Goal: Task Accomplishment & Management: Complete application form

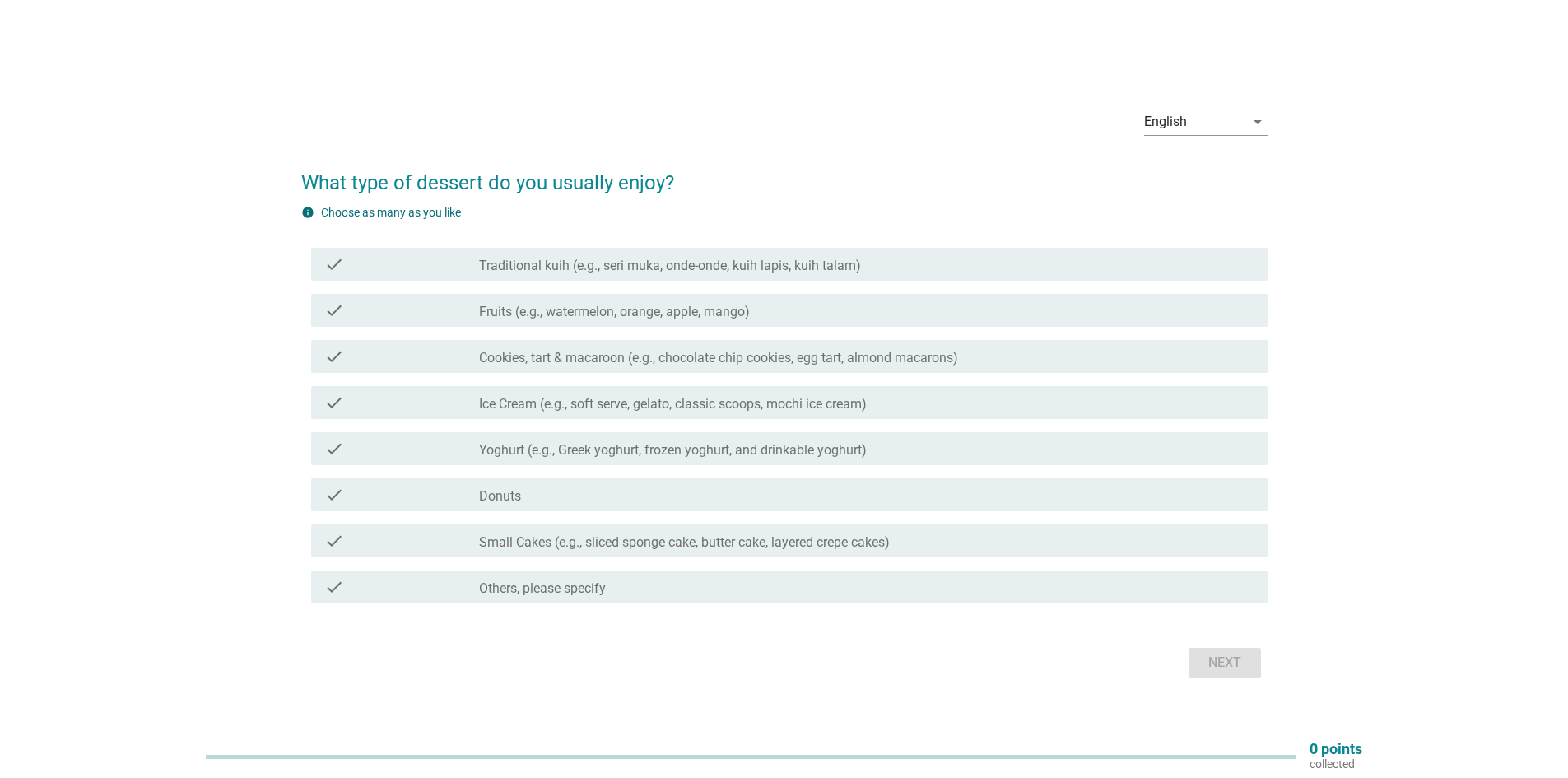
click at [333, 315] on icon "check" at bounding box center [334, 310] width 20 height 20
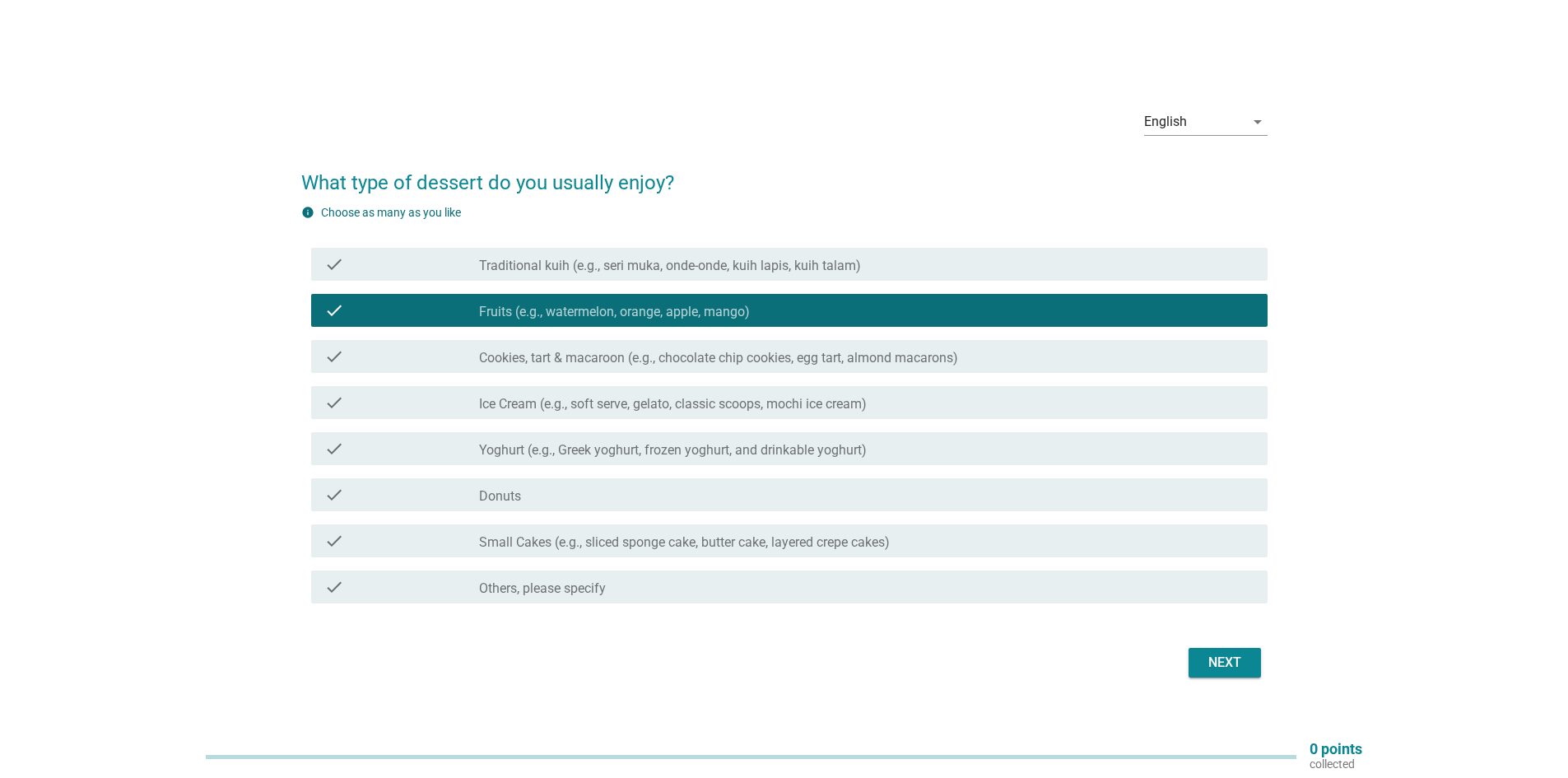
click at [345, 402] on div "check" at bounding box center [401, 402] width 155 height 20
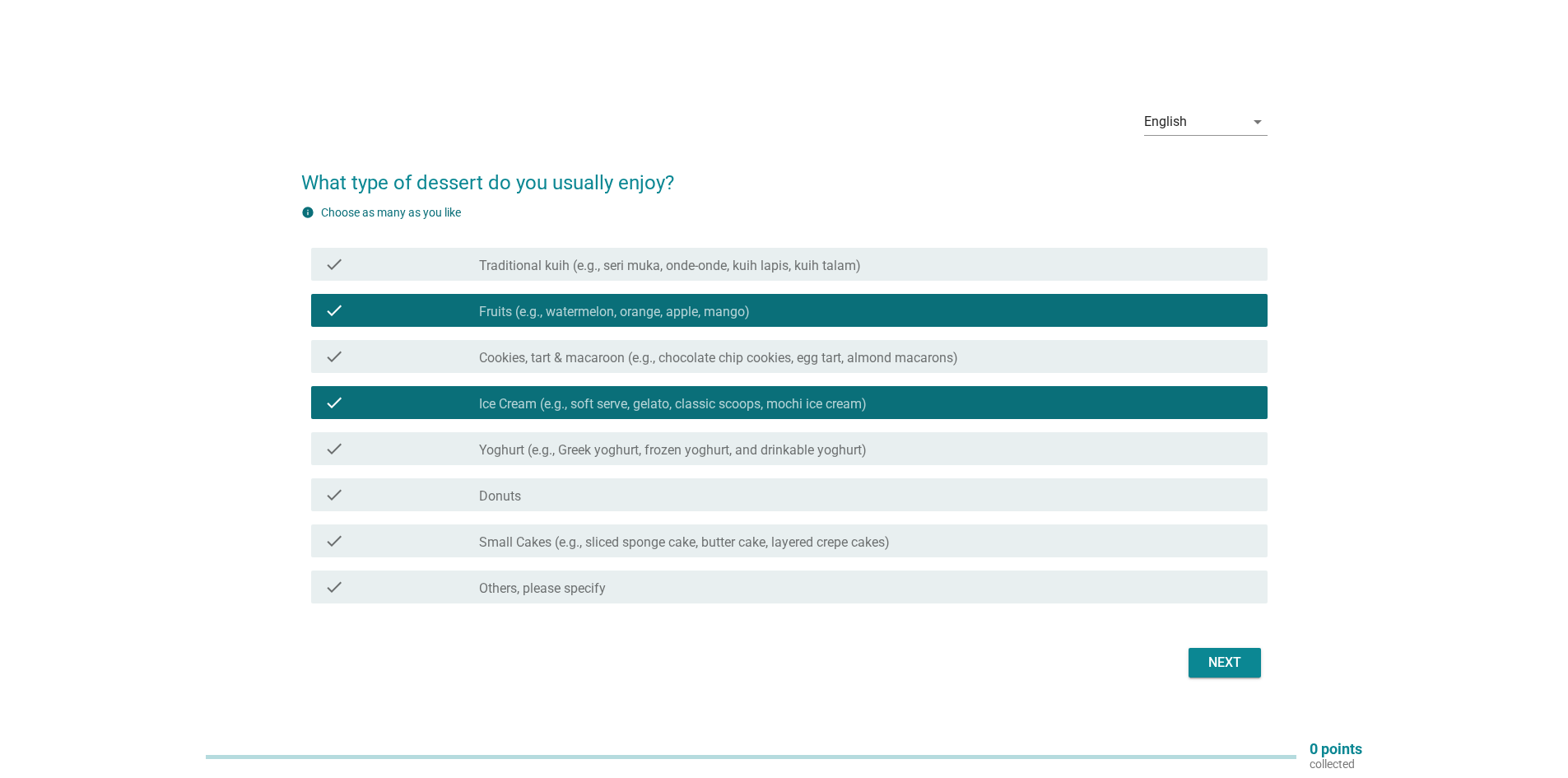
click at [377, 367] on div "check check_box_outline_blank Cookies, tart & macaroon (e.g., chocolate chip co…" at bounding box center [789, 356] width 957 height 33
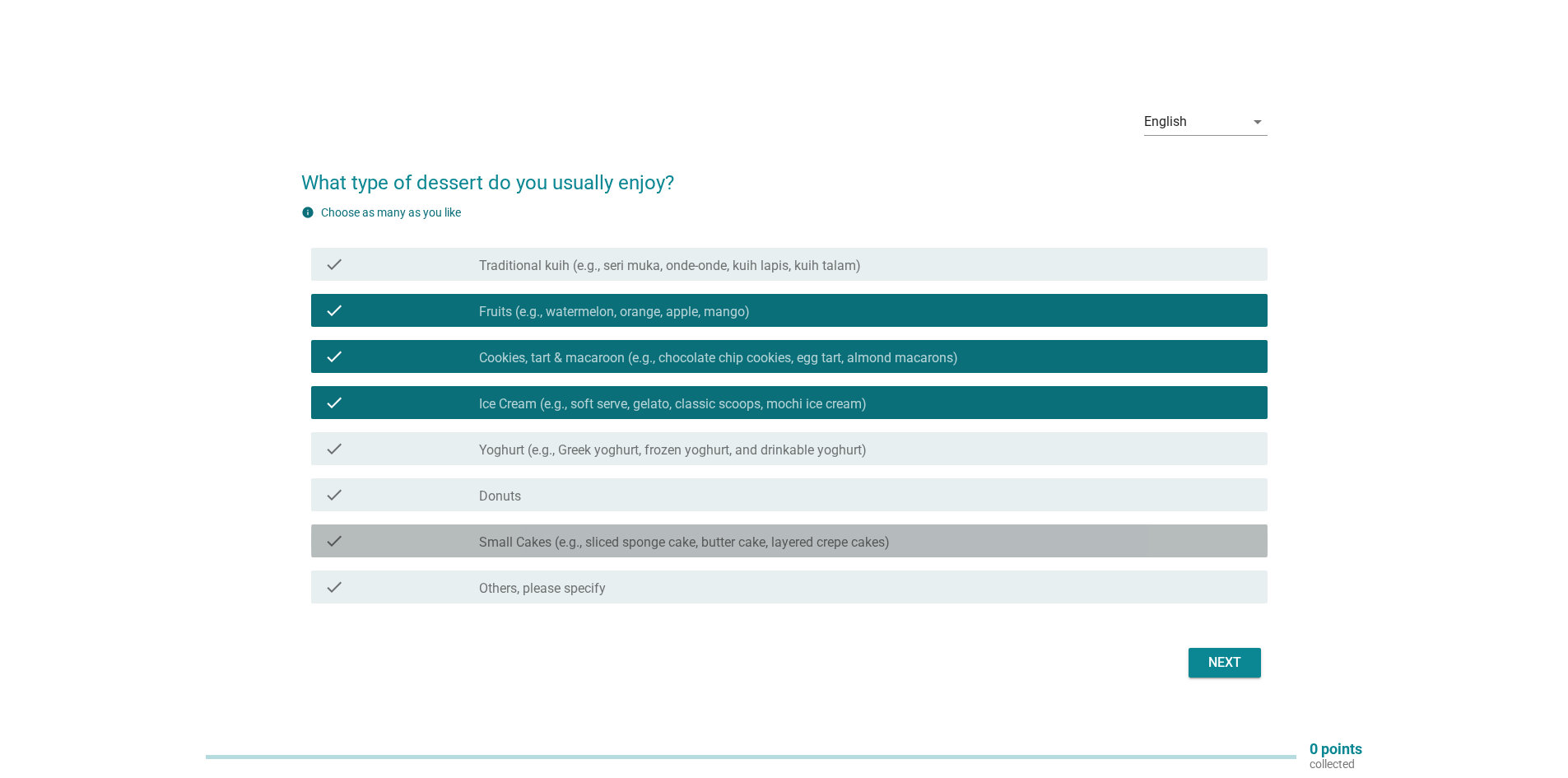
click at [368, 546] on div "check" at bounding box center [401, 541] width 155 height 20
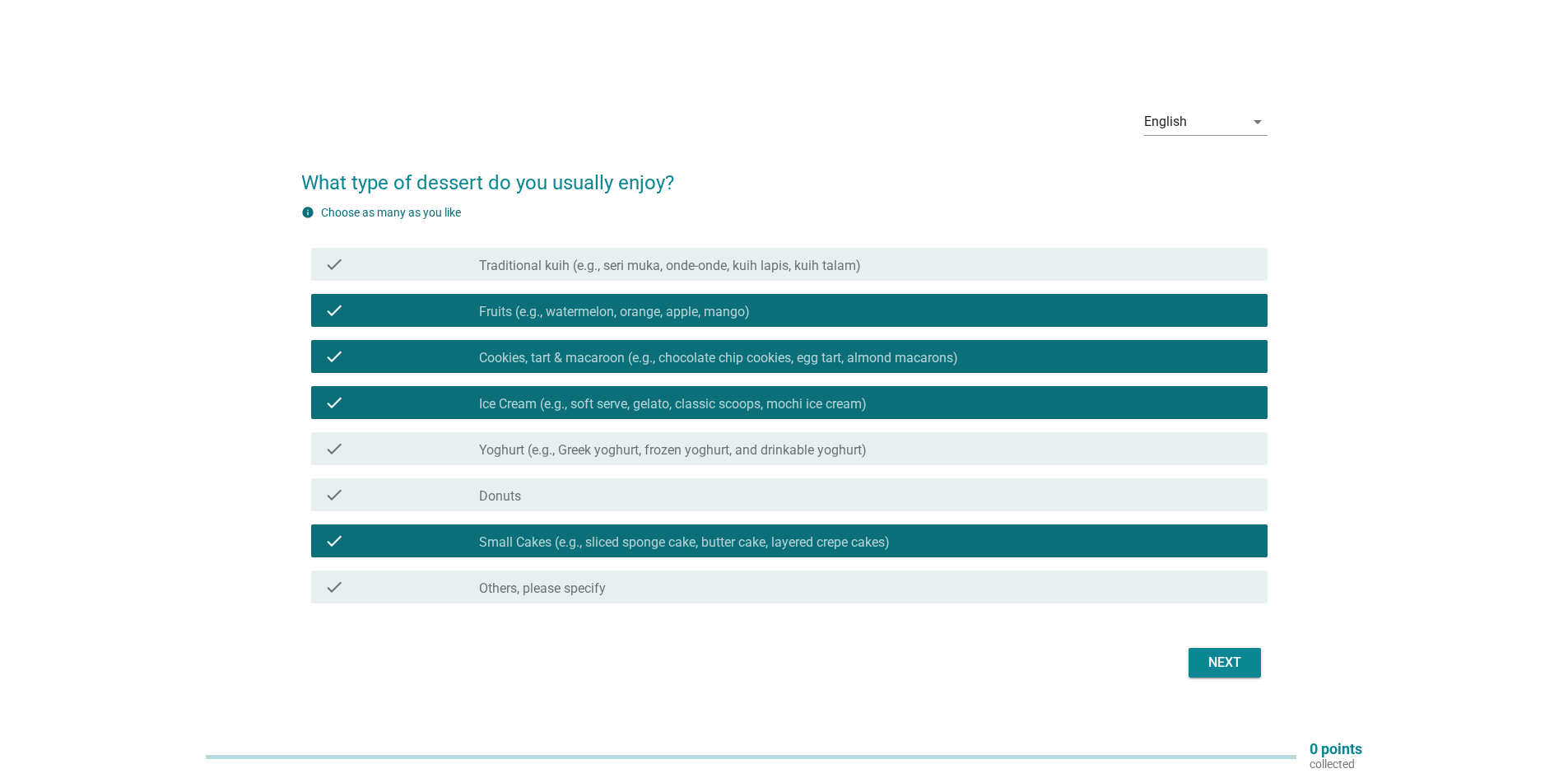
click at [1216, 664] on div "Next" at bounding box center [1225, 662] width 46 height 20
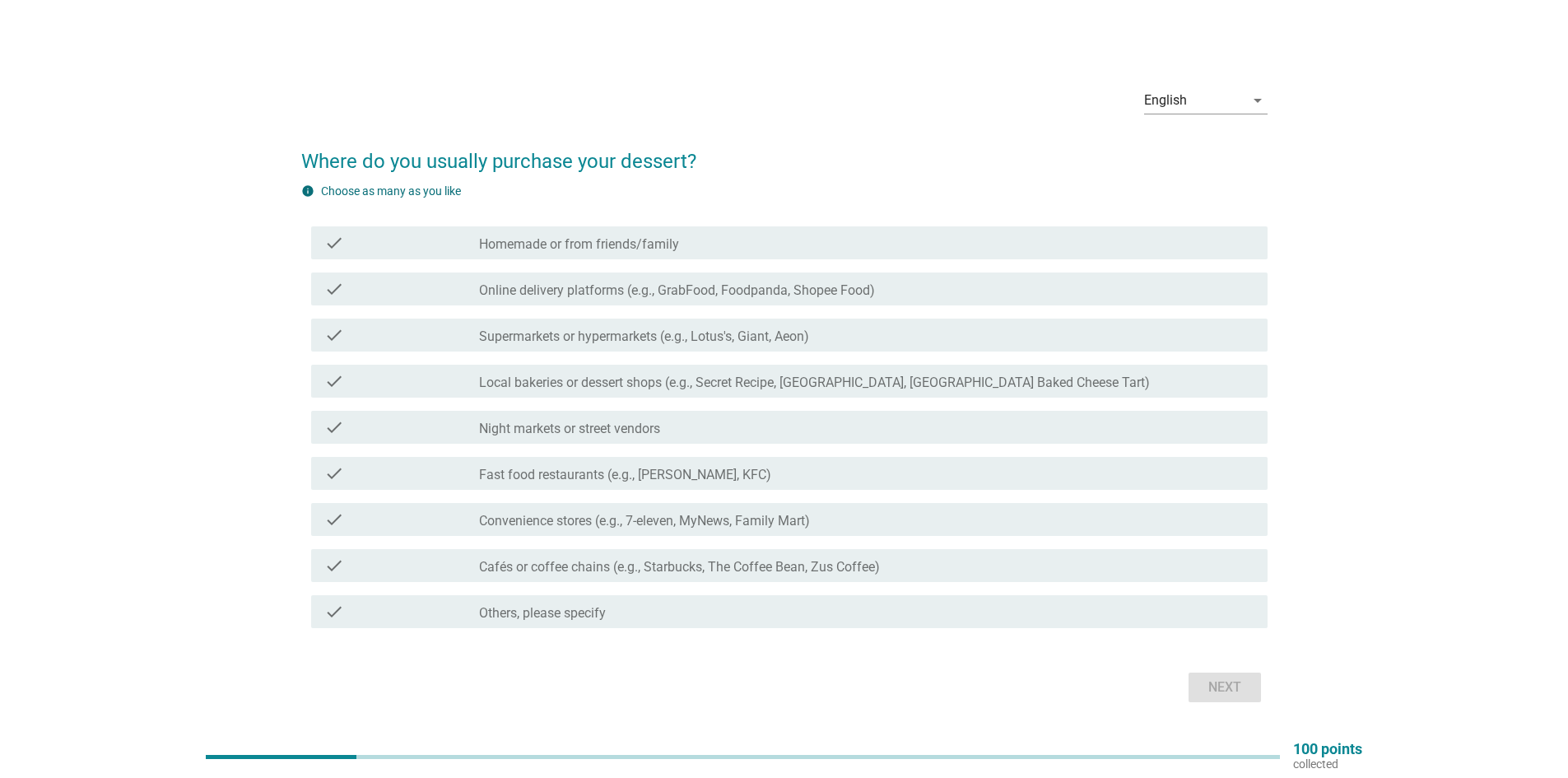
click at [400, 248] on div "check" at bounding box center [401, 242] width 155 height 20
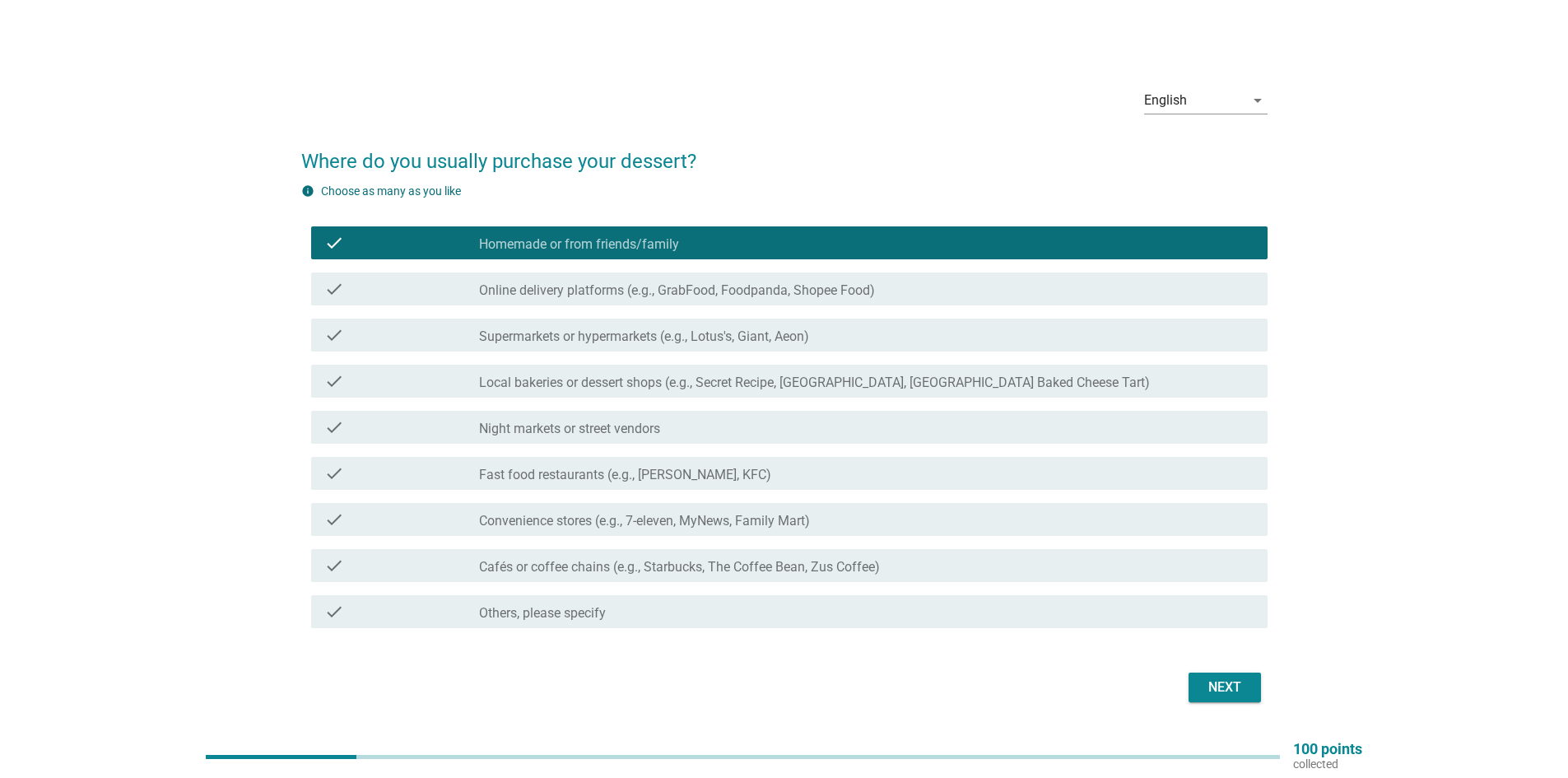
click at [405, 299] on div "check check_box_outline_blank Online delivery platforms (e.g., GrabFood, Foodpa…" at bounding box center [789, 289] width 957 height 33
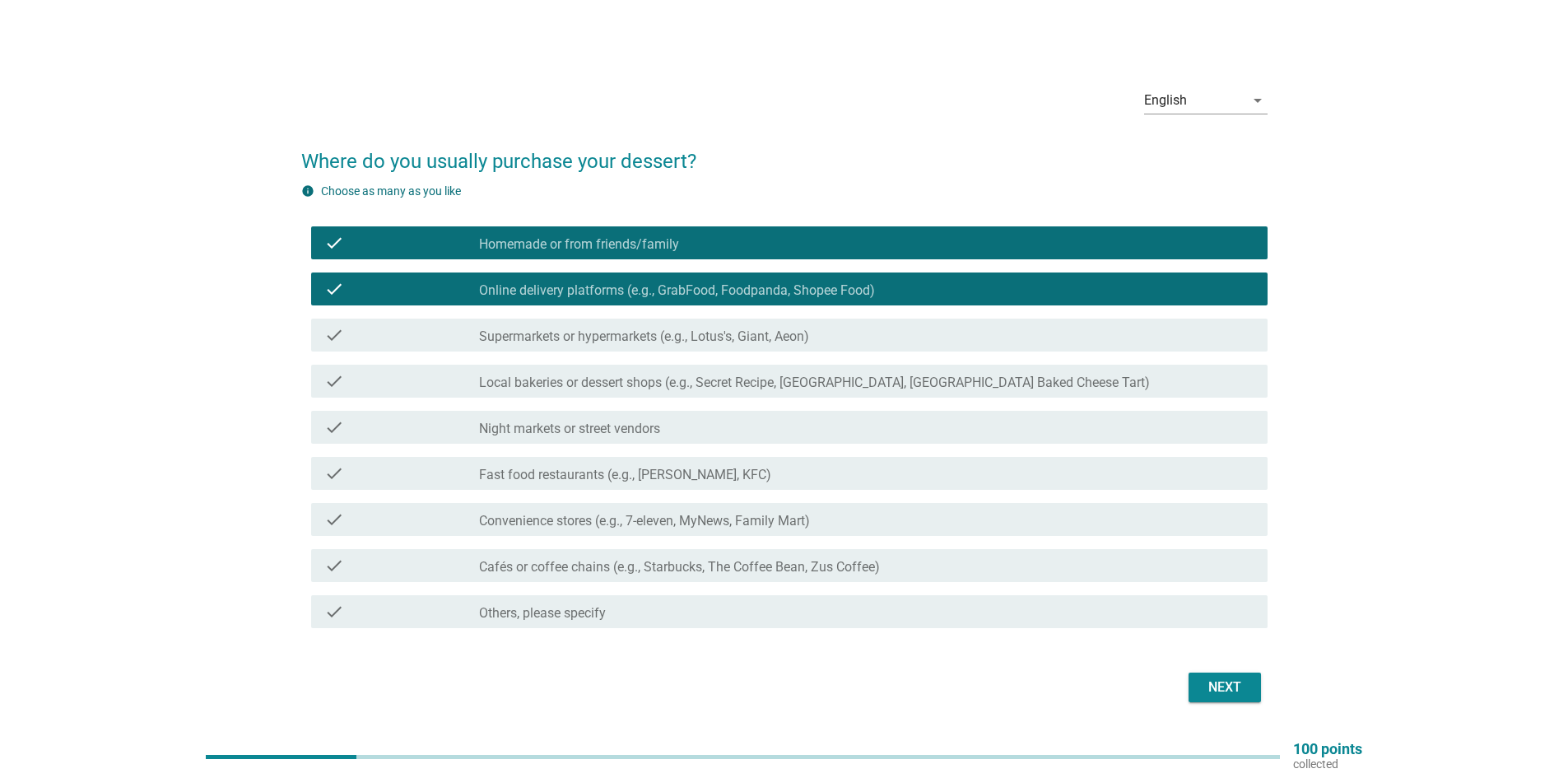
click at [408, 340] on div "check" at bounding box center [401, 334] width 155 height 20
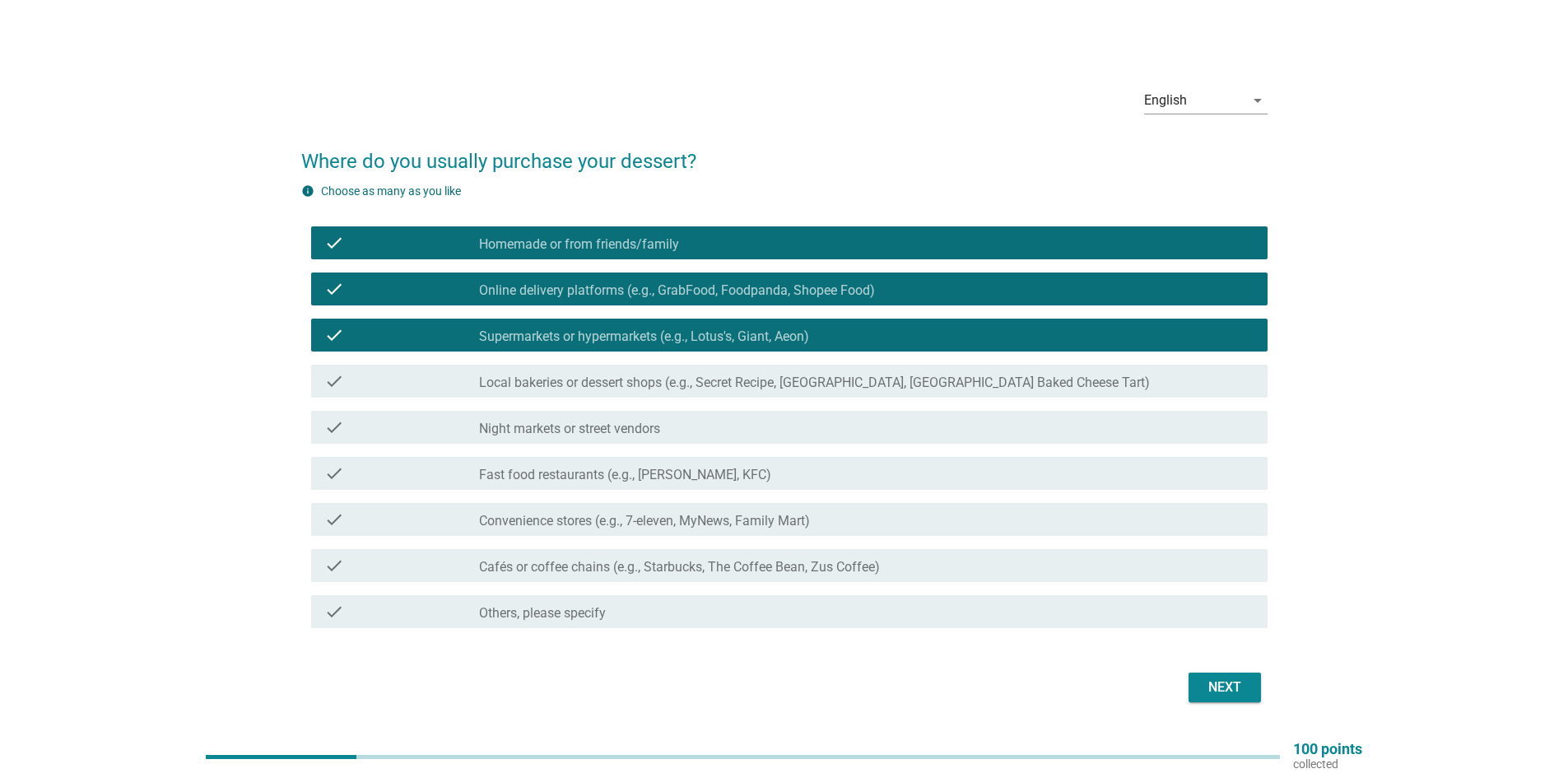
click at [415, 378] on div "check" at bounding box center [401, 381] width 155 height 20
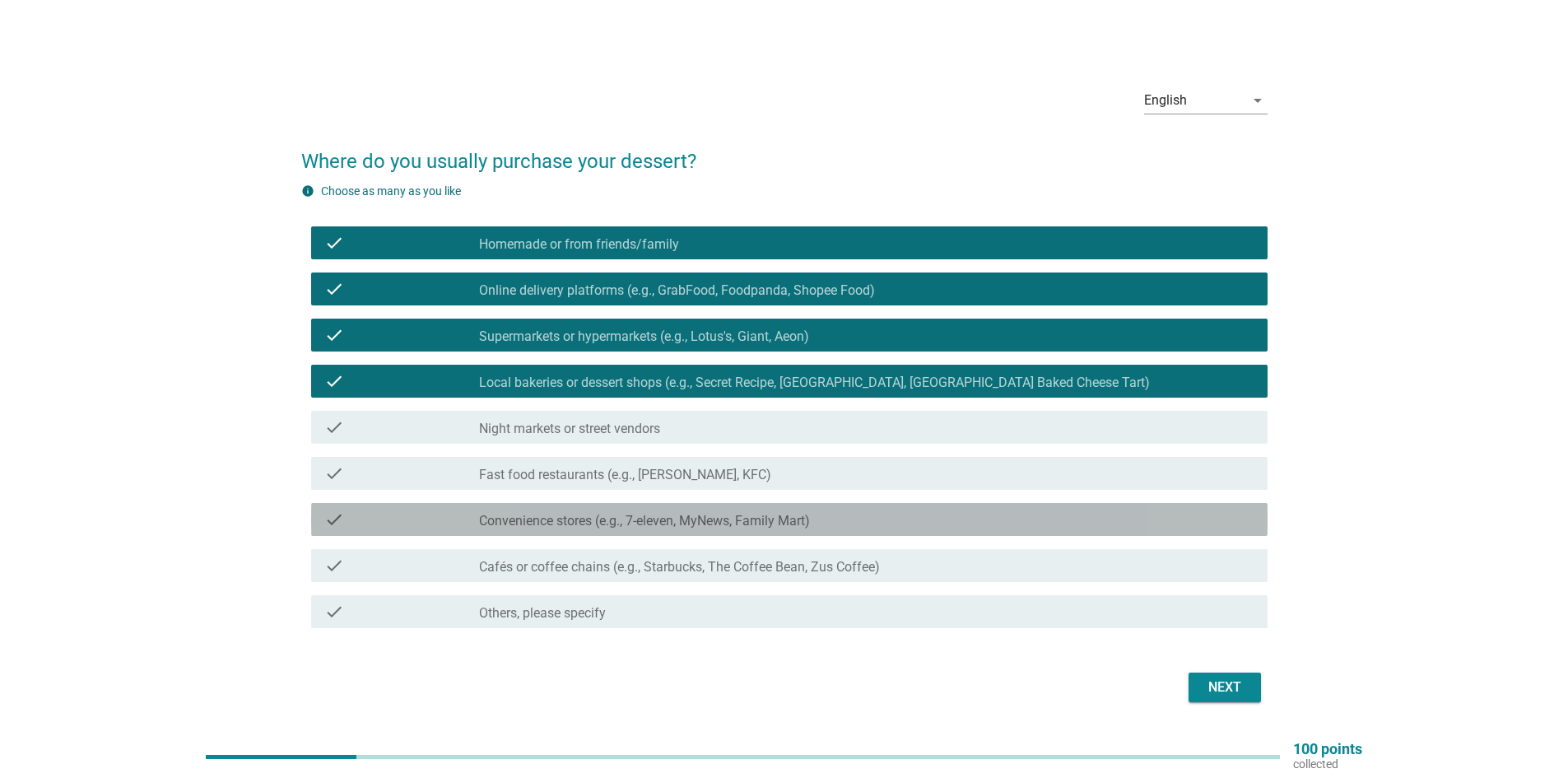
click at [455, 523] on div "check" at bounding box center [401, 519] width 155 height 20
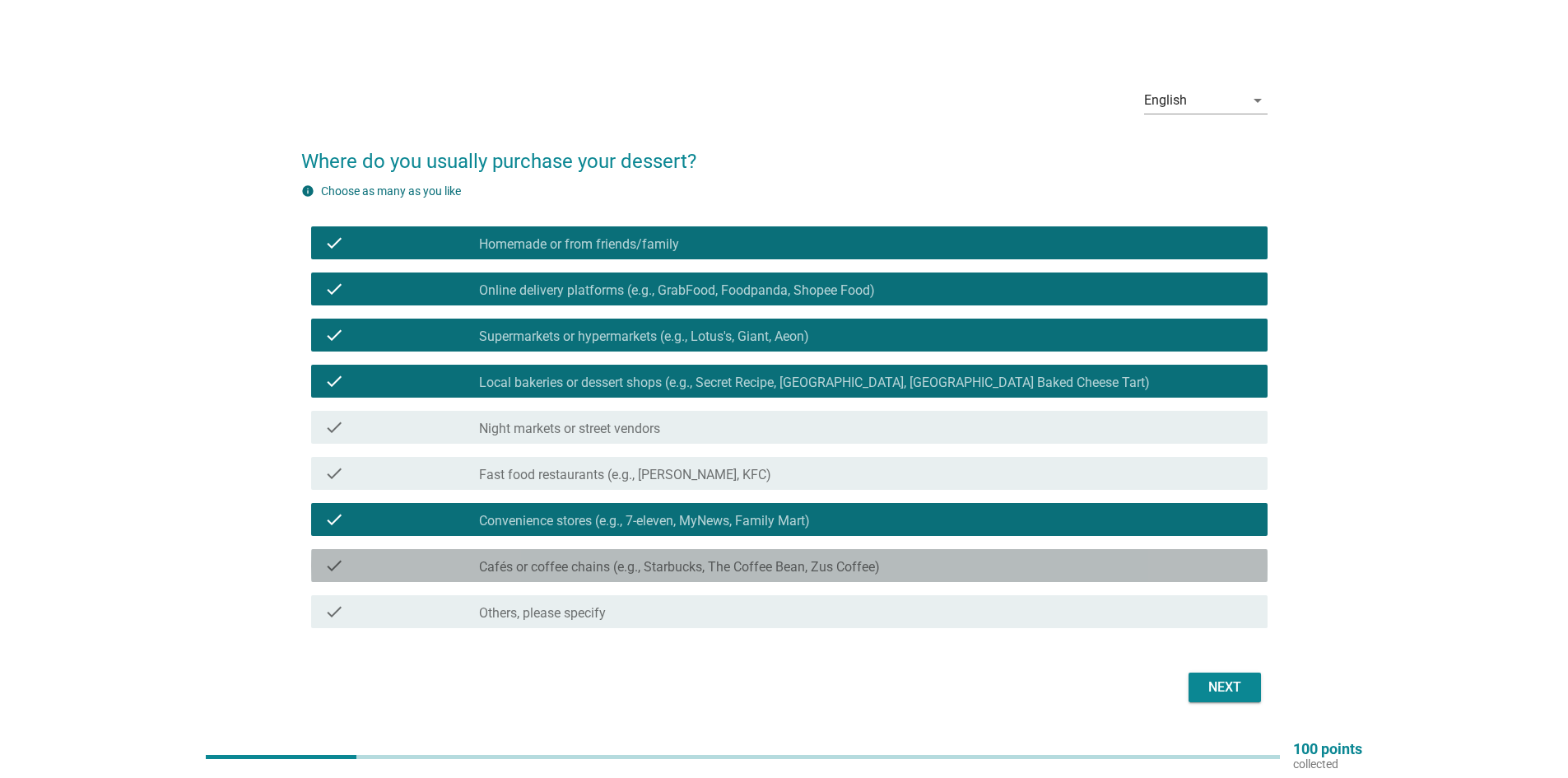
click at [452, 576] on div "check check_box_outline_blank Cafés or coffee chains (e.g., Starbucks, The Coff…" at bounding box center [789, 566] width 957 height 33
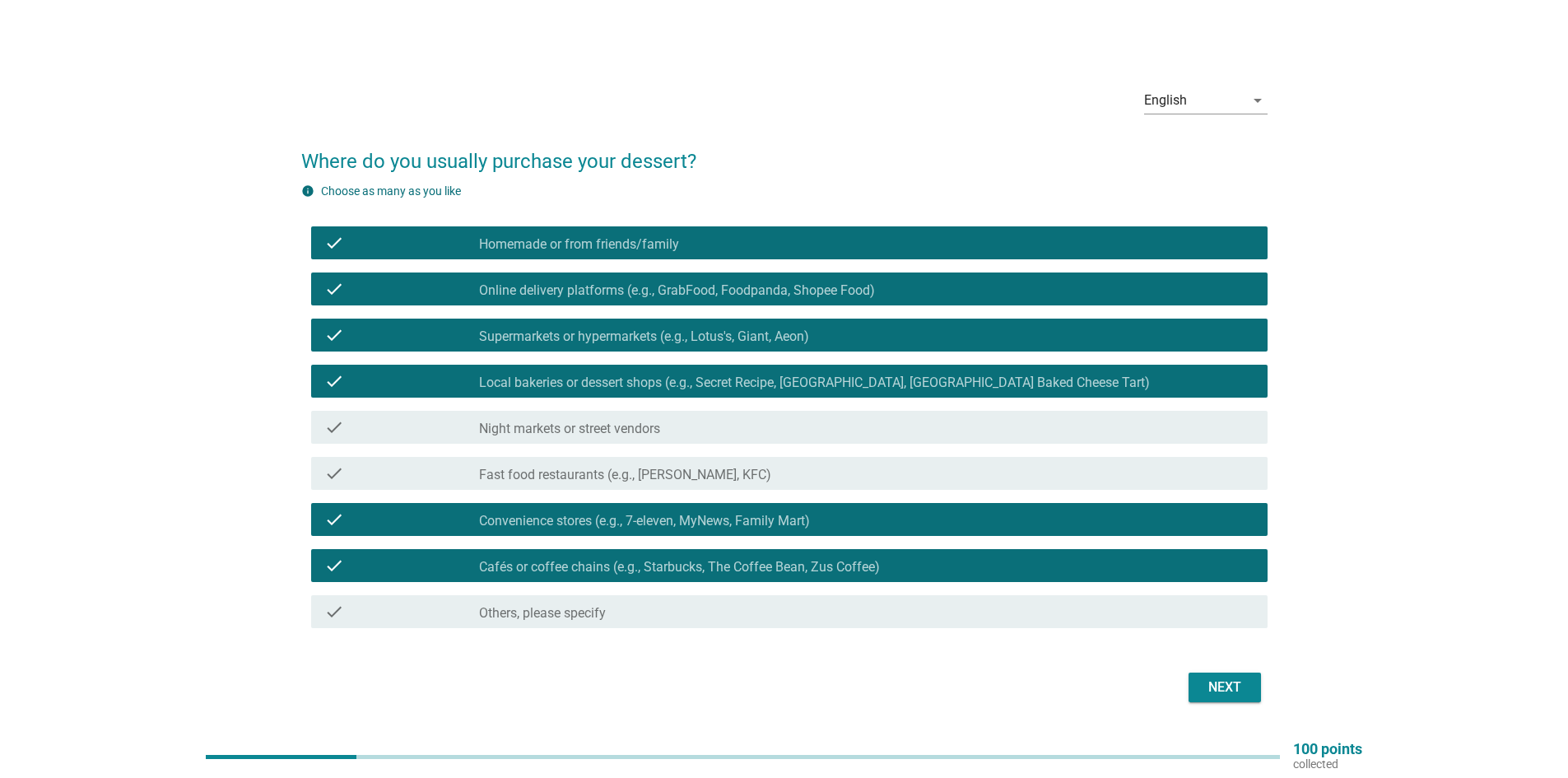
click at [1202, 699] on button "Next" at bounding box center [1225, 687] width 72 height 29
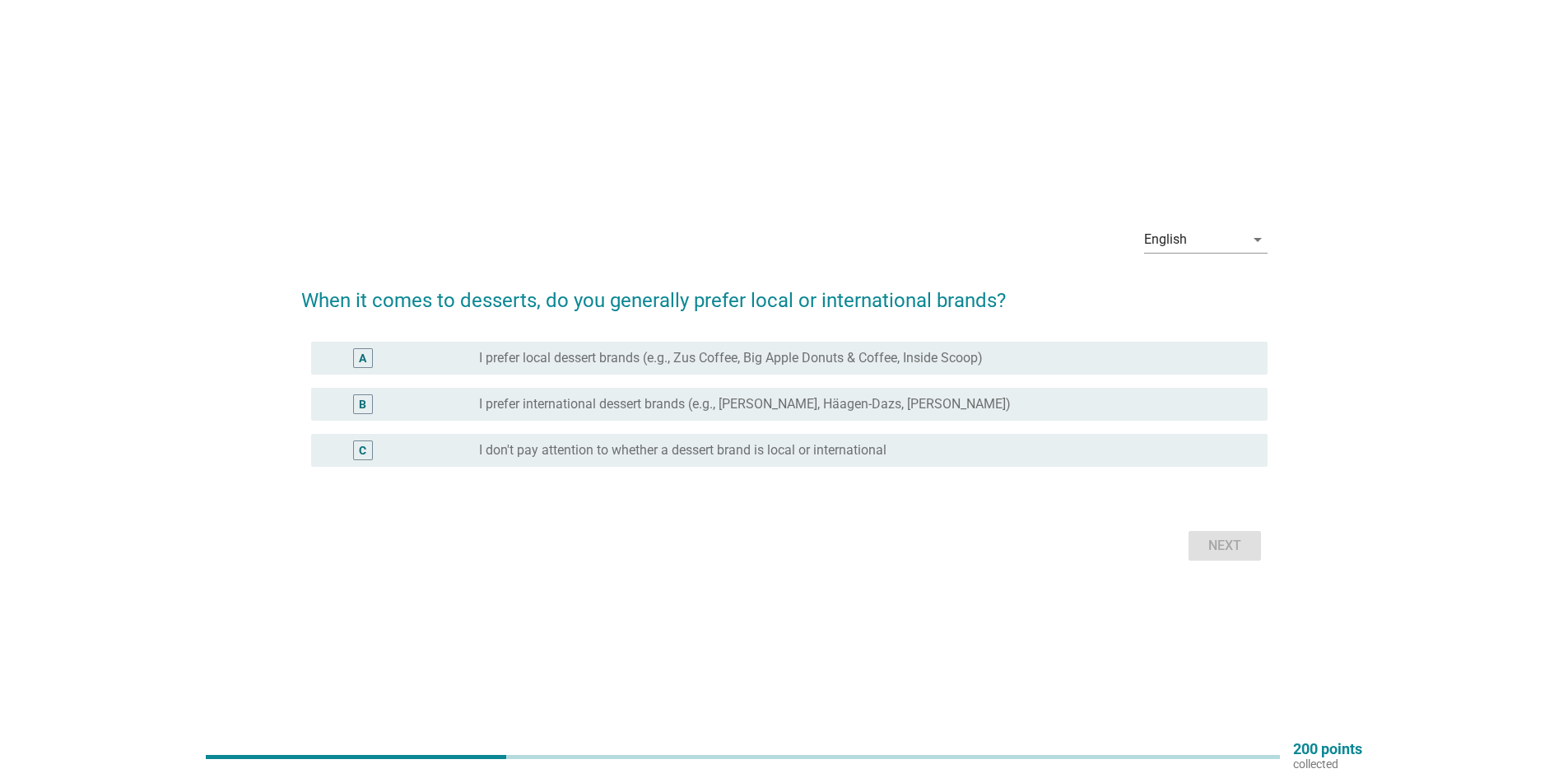
click at [485, 440] on div "radio_button_unchecked I don't pay attention to whether a dessert brand is loca…" at bounding box center [867, 450] width 775 height 20
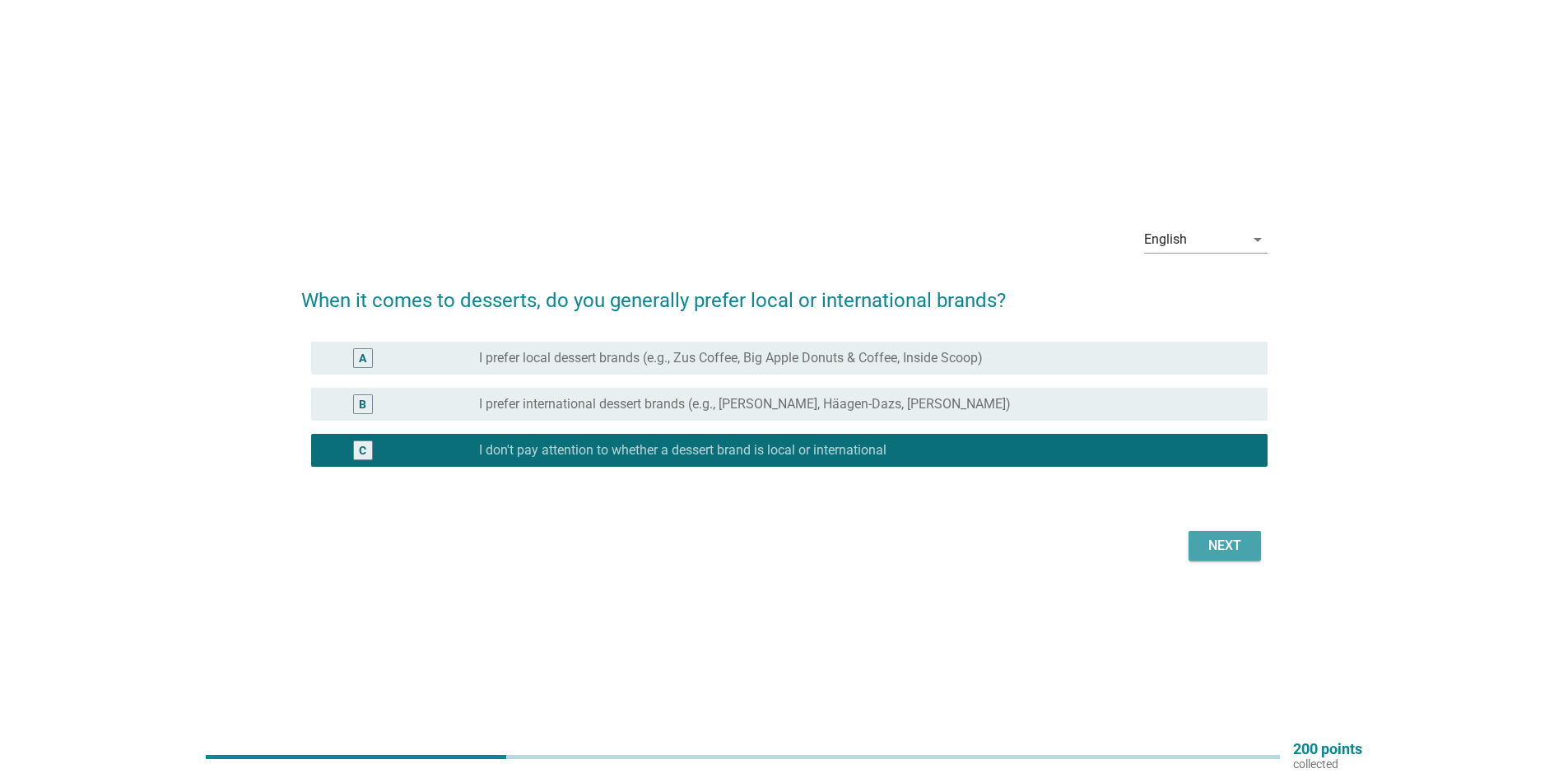
click at [1222, 541] on div "Next" at bounding box center [1225, 545] width 46 height 20
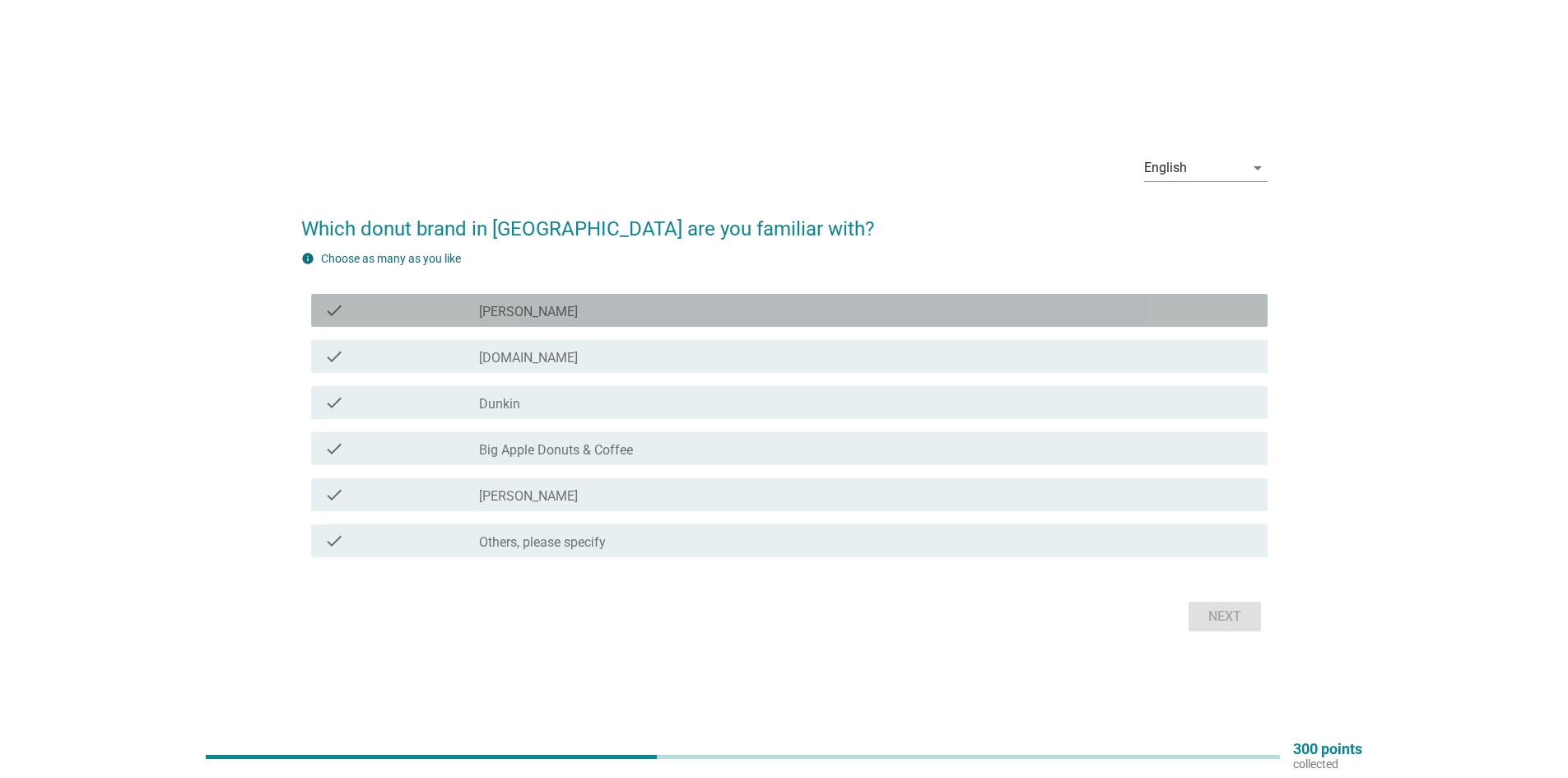
click at [492, 313] on label "[PERSON_NAME]" at bounding box center [528, 311] width 99 height 16
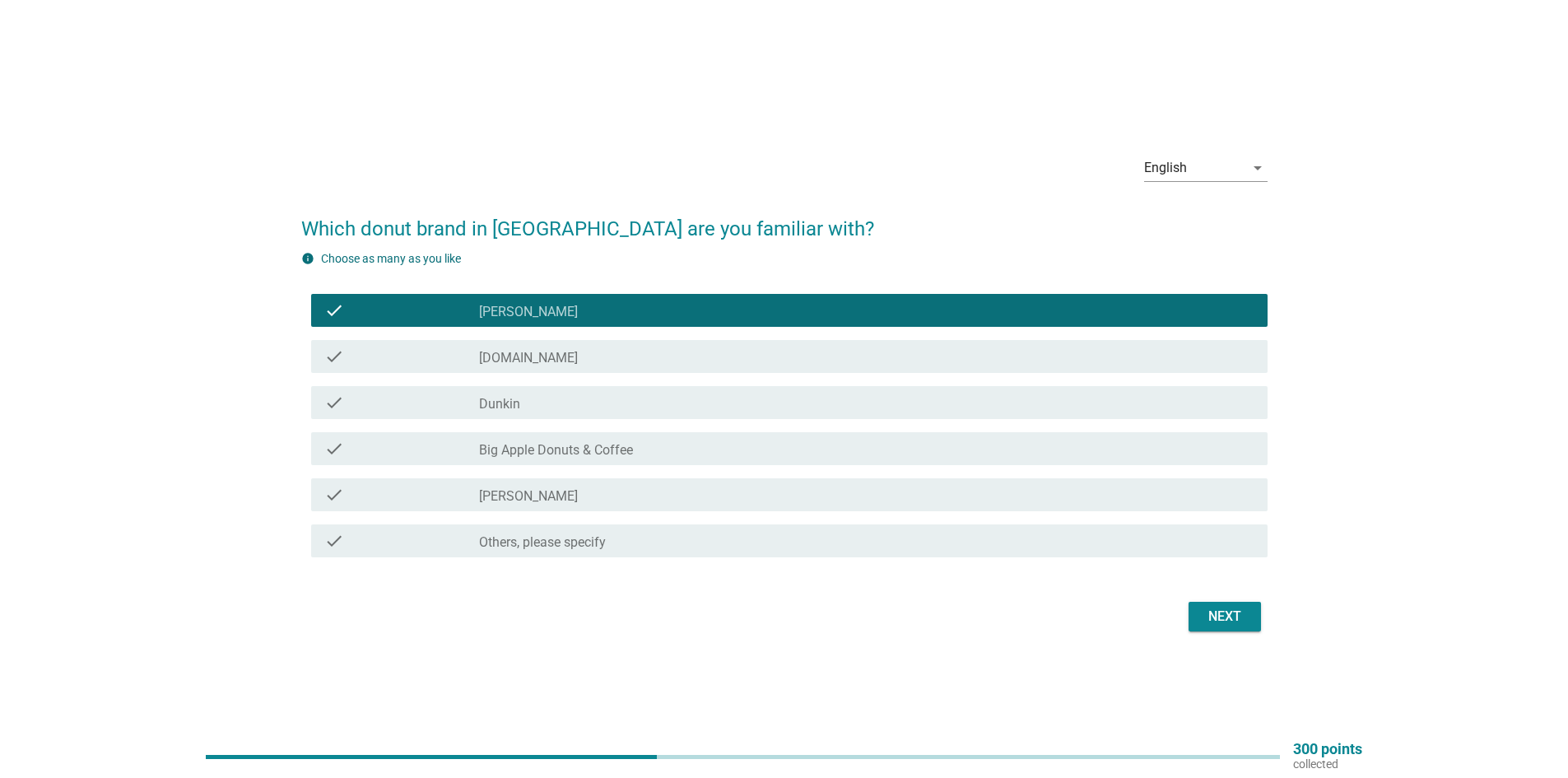
click at [469, 395] on div "check" at bounding box center [401, 402] width 155 height 20
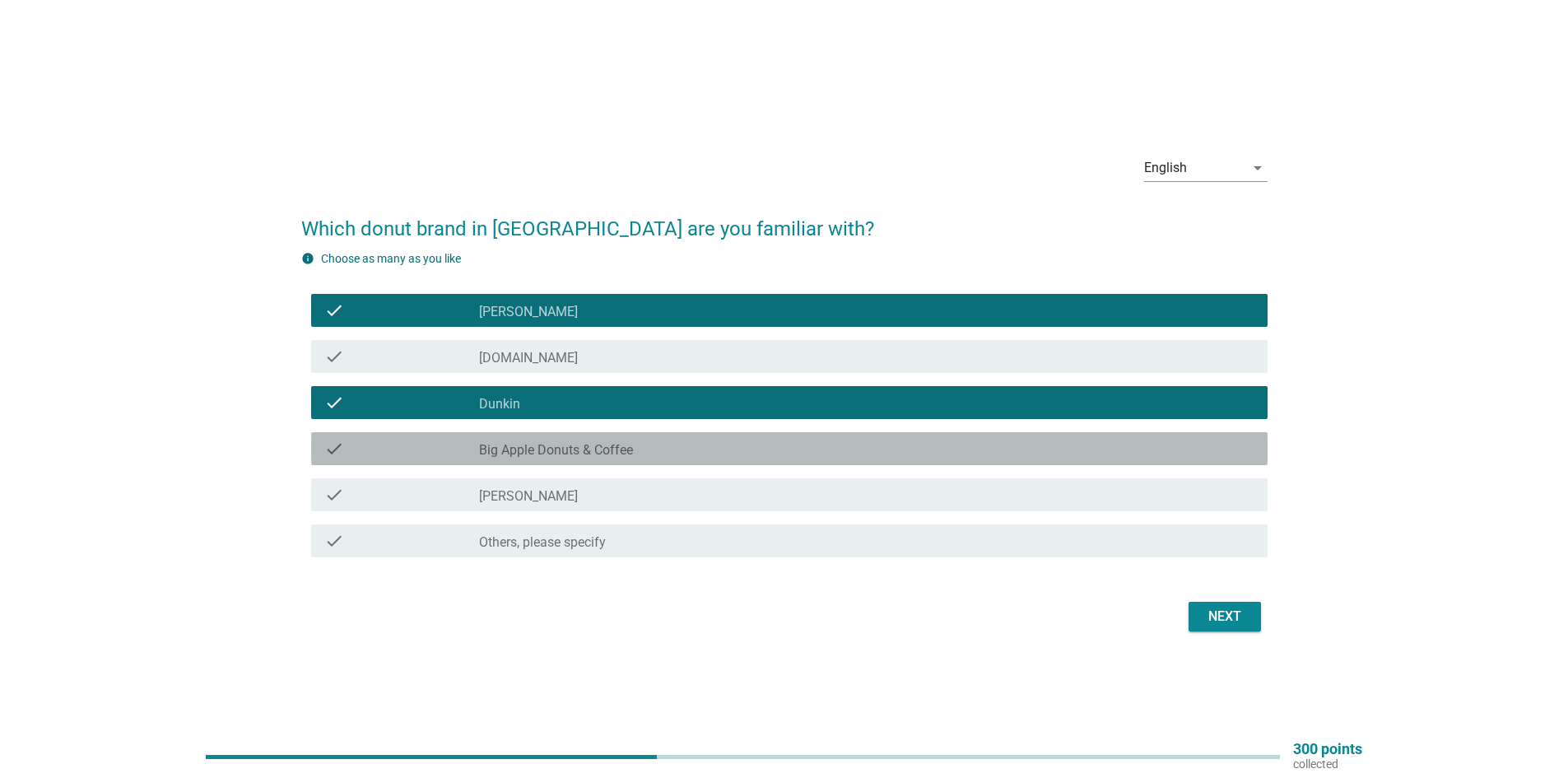
click at [462, 432] on div "check check_box_outline_blank Big Apple Donuts & Coffee" at bounding box center [789, 449] width 957 height 33
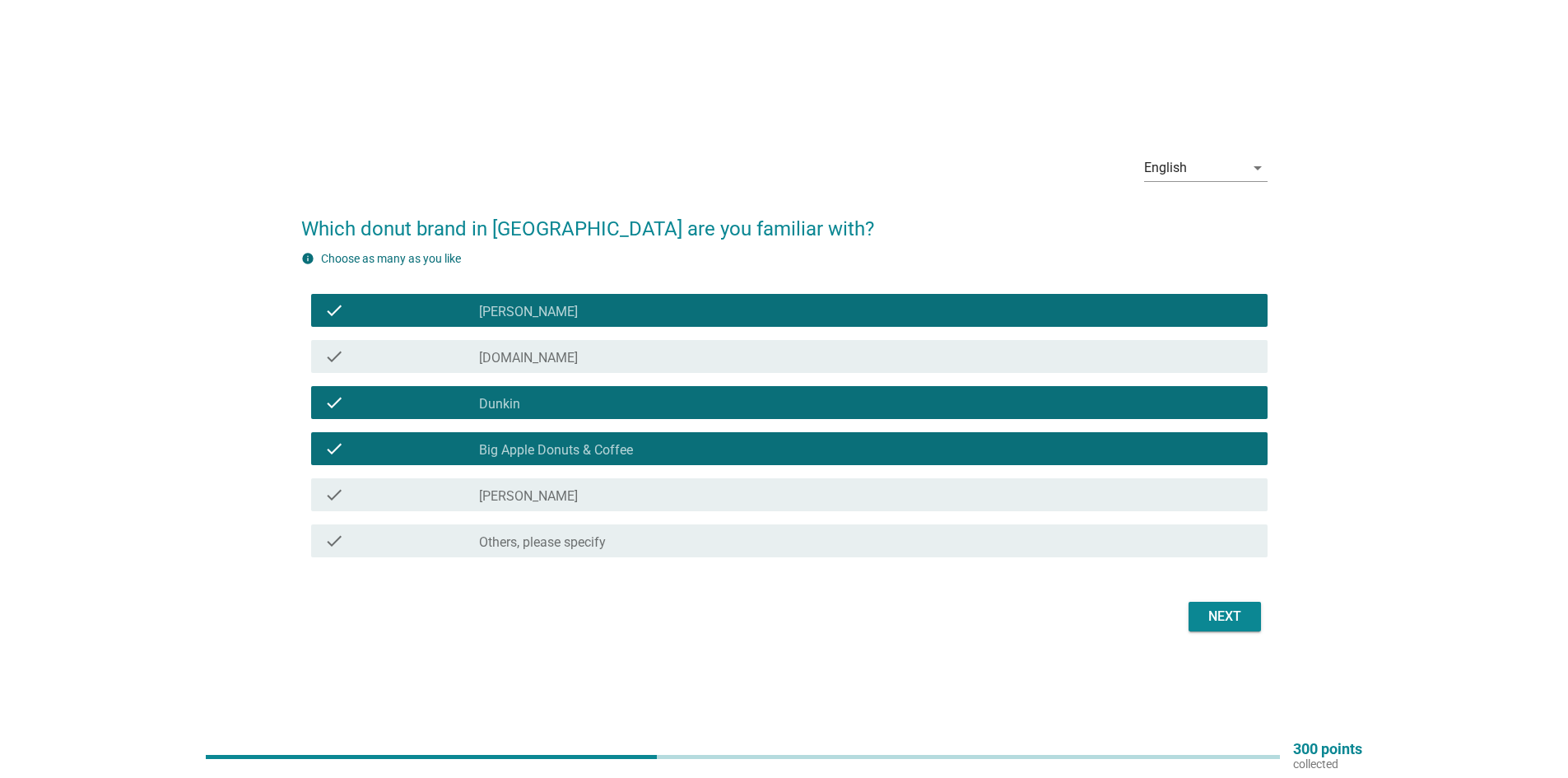
click at [1238, 623] on div "Next" at bounding box center [1225, 616] width 46 height 20
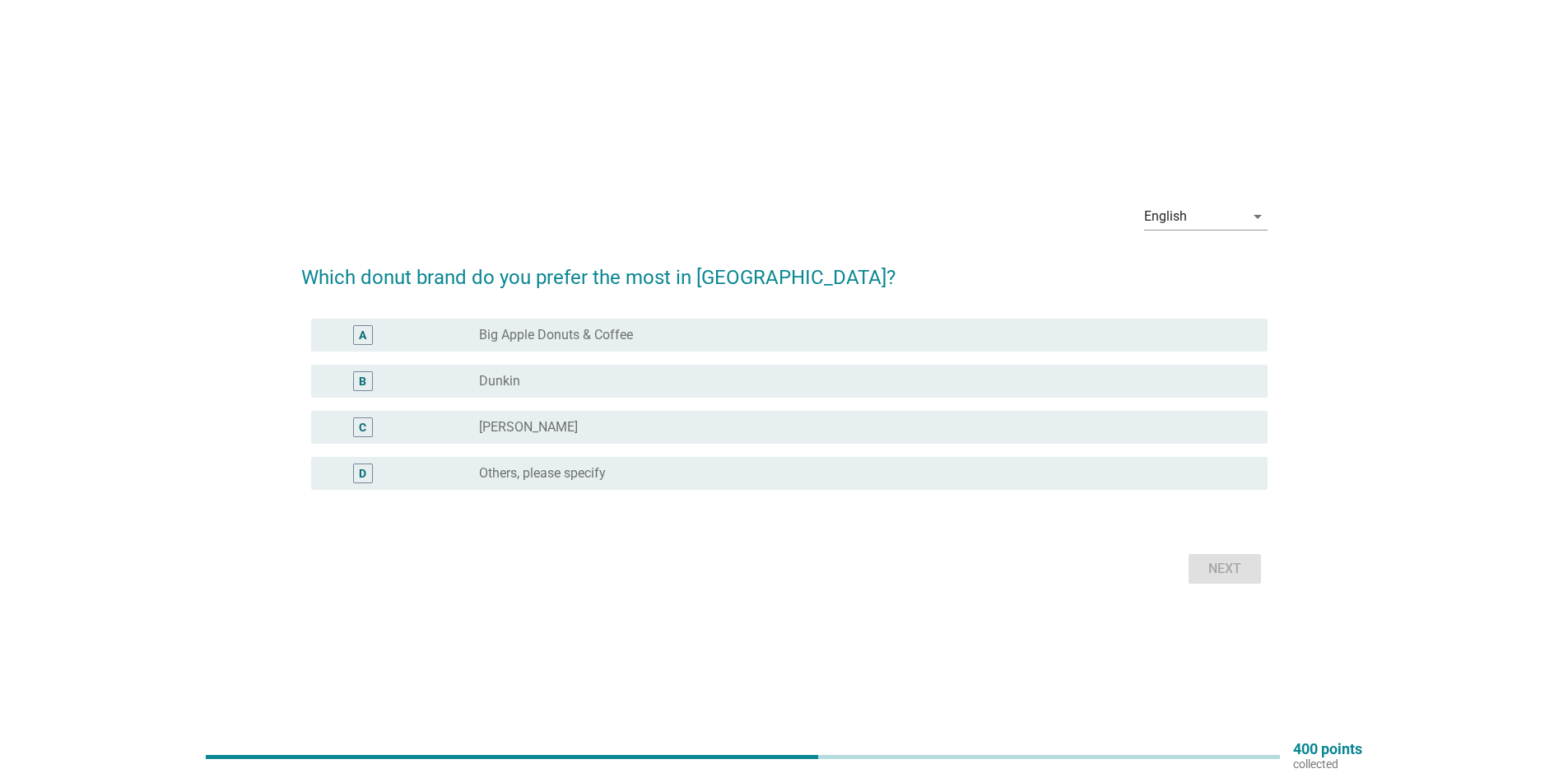
click at [425, 329] on div "A" at bounding box center [401, 334] width 155 height 20
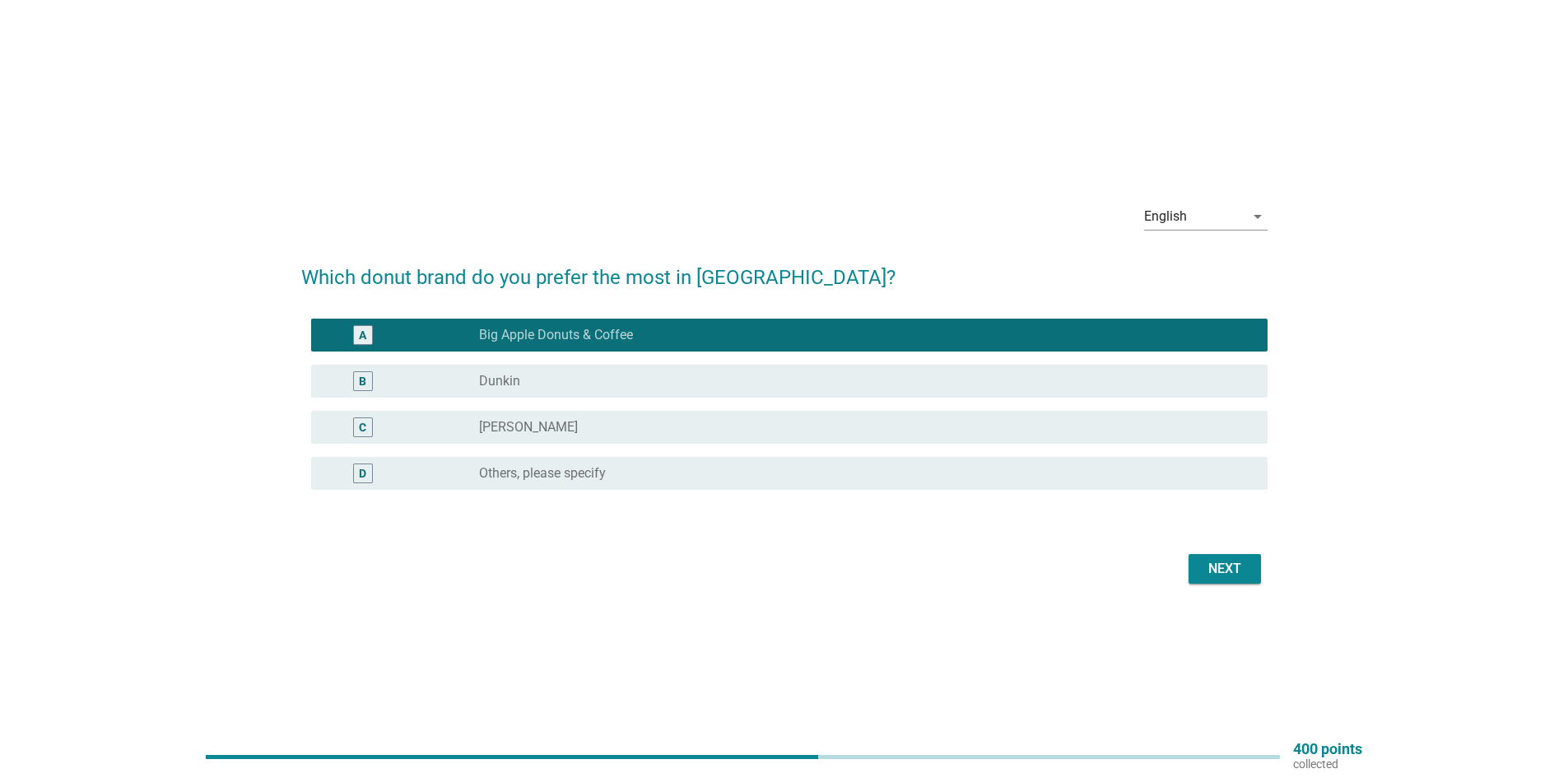
click at [439, 383] on div "B" at bounding box center [401, 381] width 155 height 20
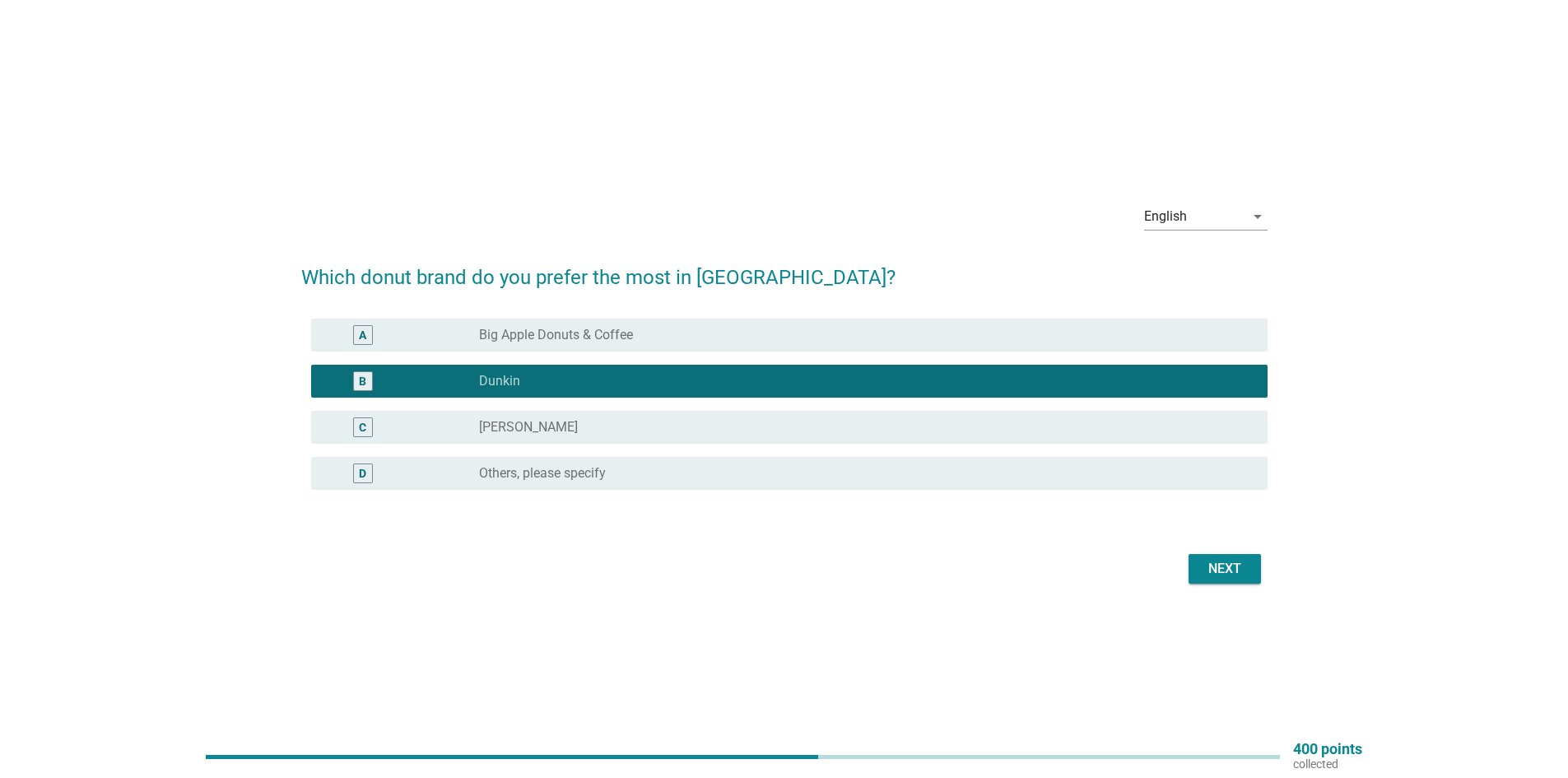
click at [465, 343] on div "A" at bounding box center [401, 334] width 155 height 20
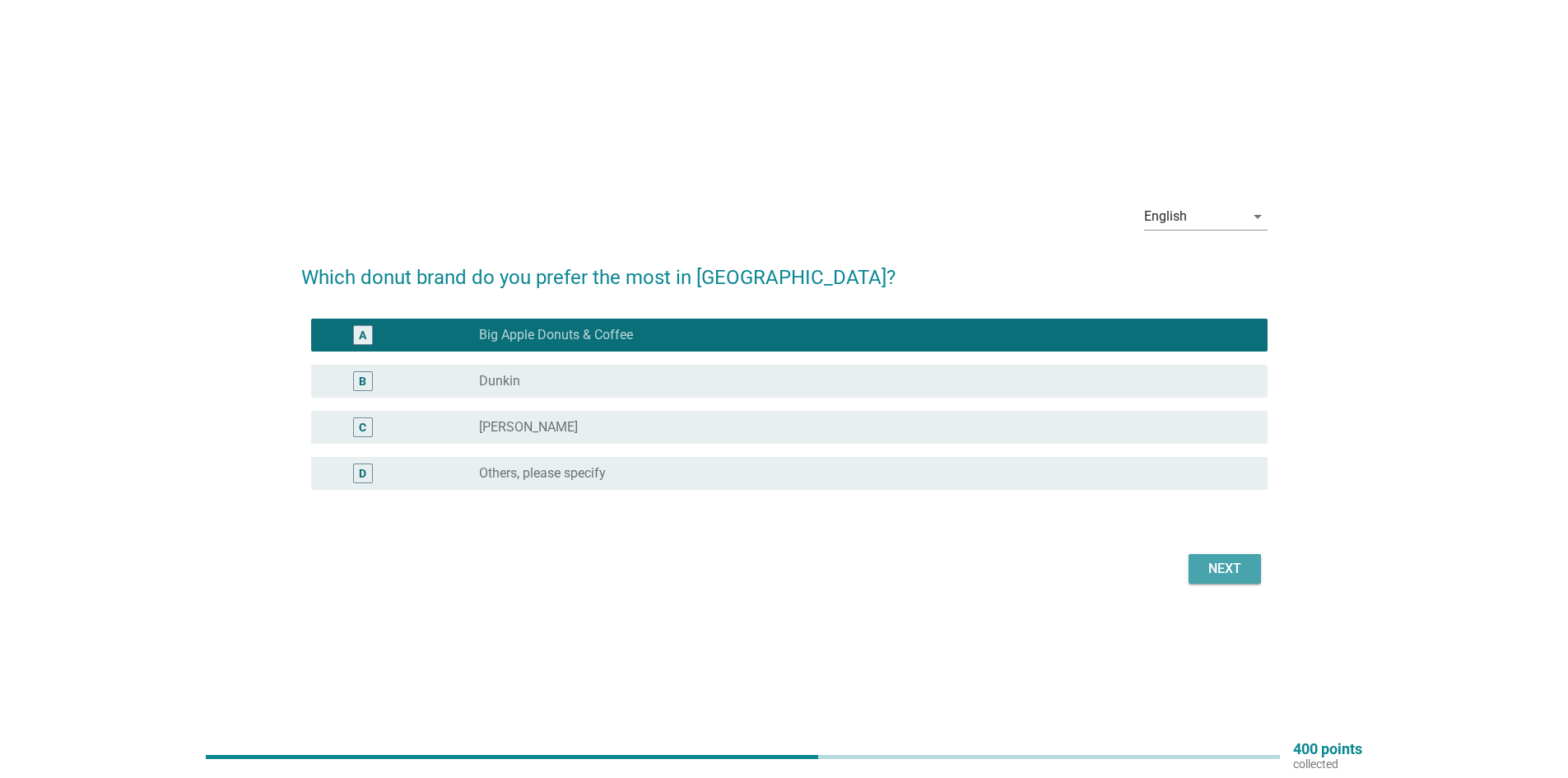
click at [1218, 573] on div "Next" at bounding box center [1225, 568] width 46 height 20
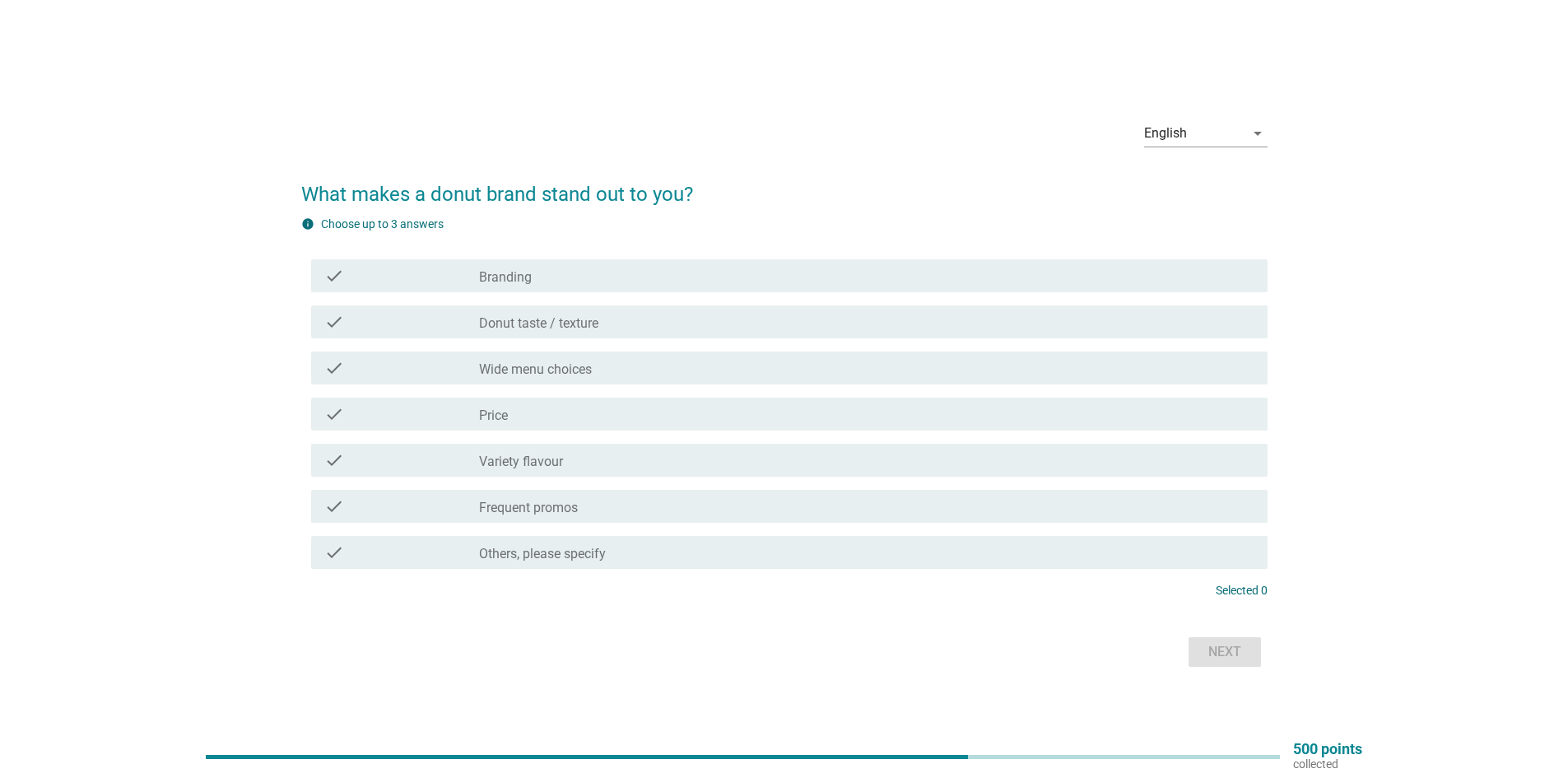
click at [514, 320] on label "Donut taste / texture" at bounding box center [538, 323] width 119 height 16
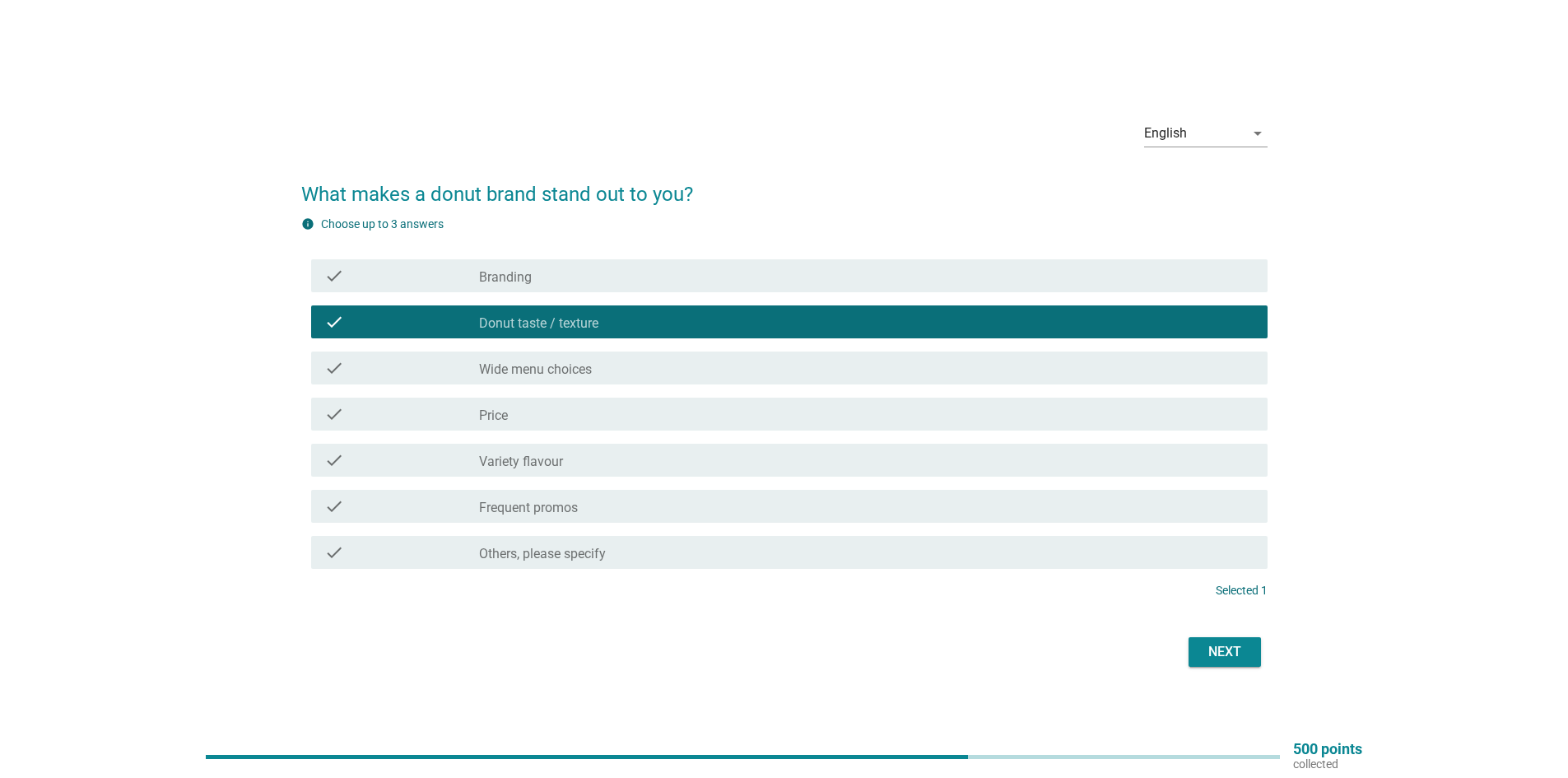
click at [463, 369] on div "check" at bounding box center [401, 368] width 155 height 20
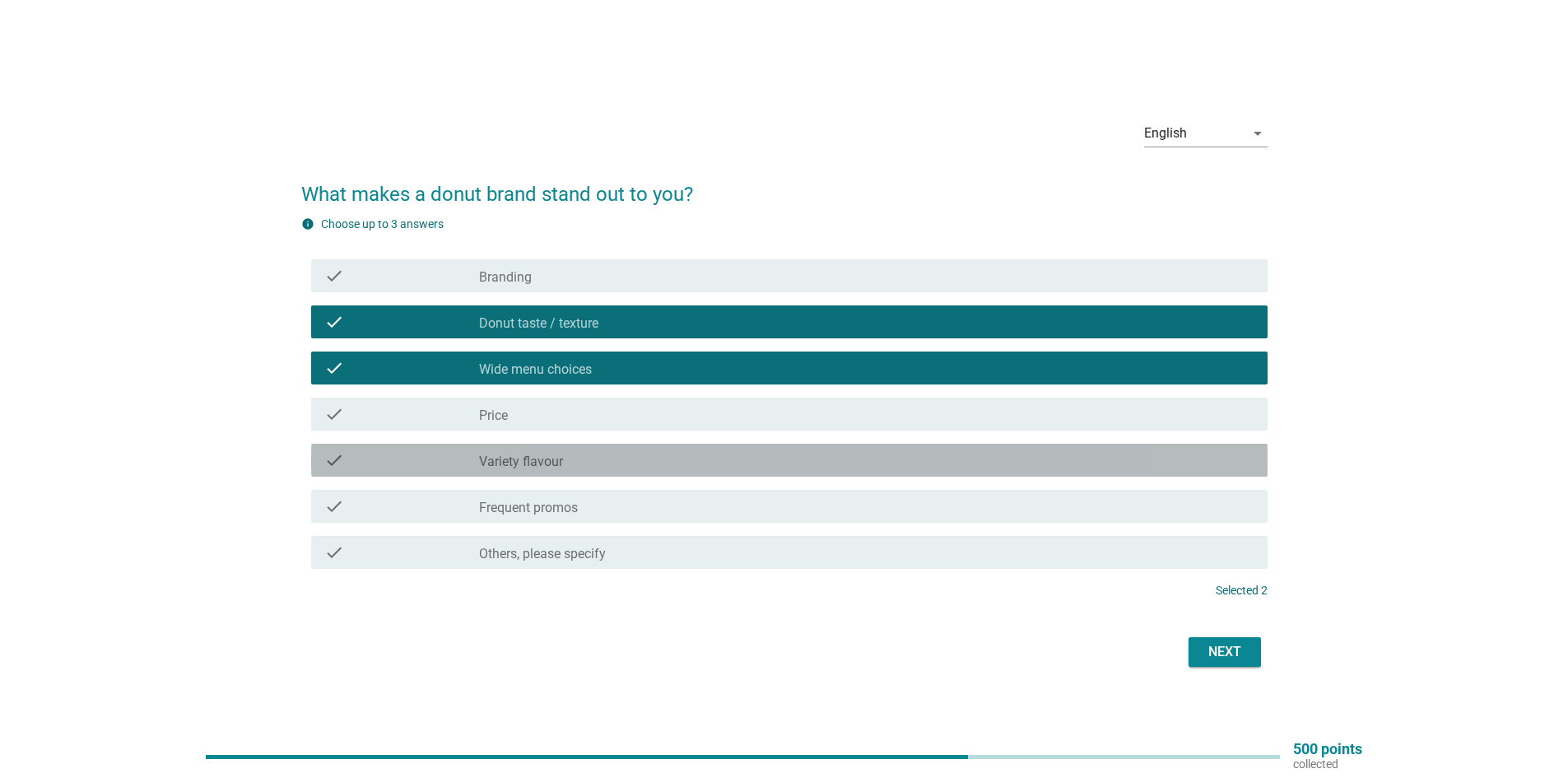
click at [462, 456] on div "check" at bounding box center [401, 460] width 155 height 20
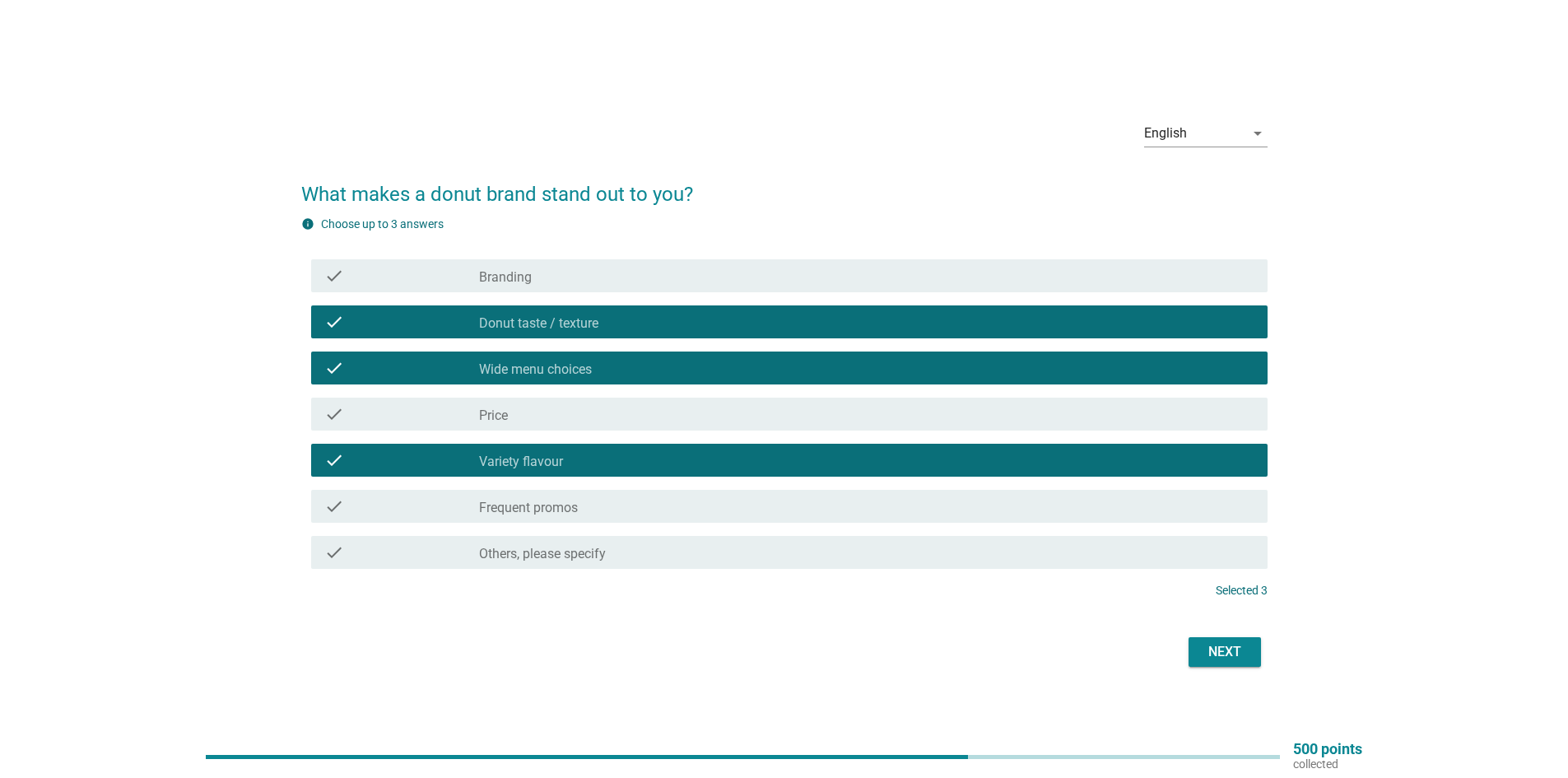
click at [1240, 652] on div "Next" at bounding box center [1225, 652] width 46 height 20
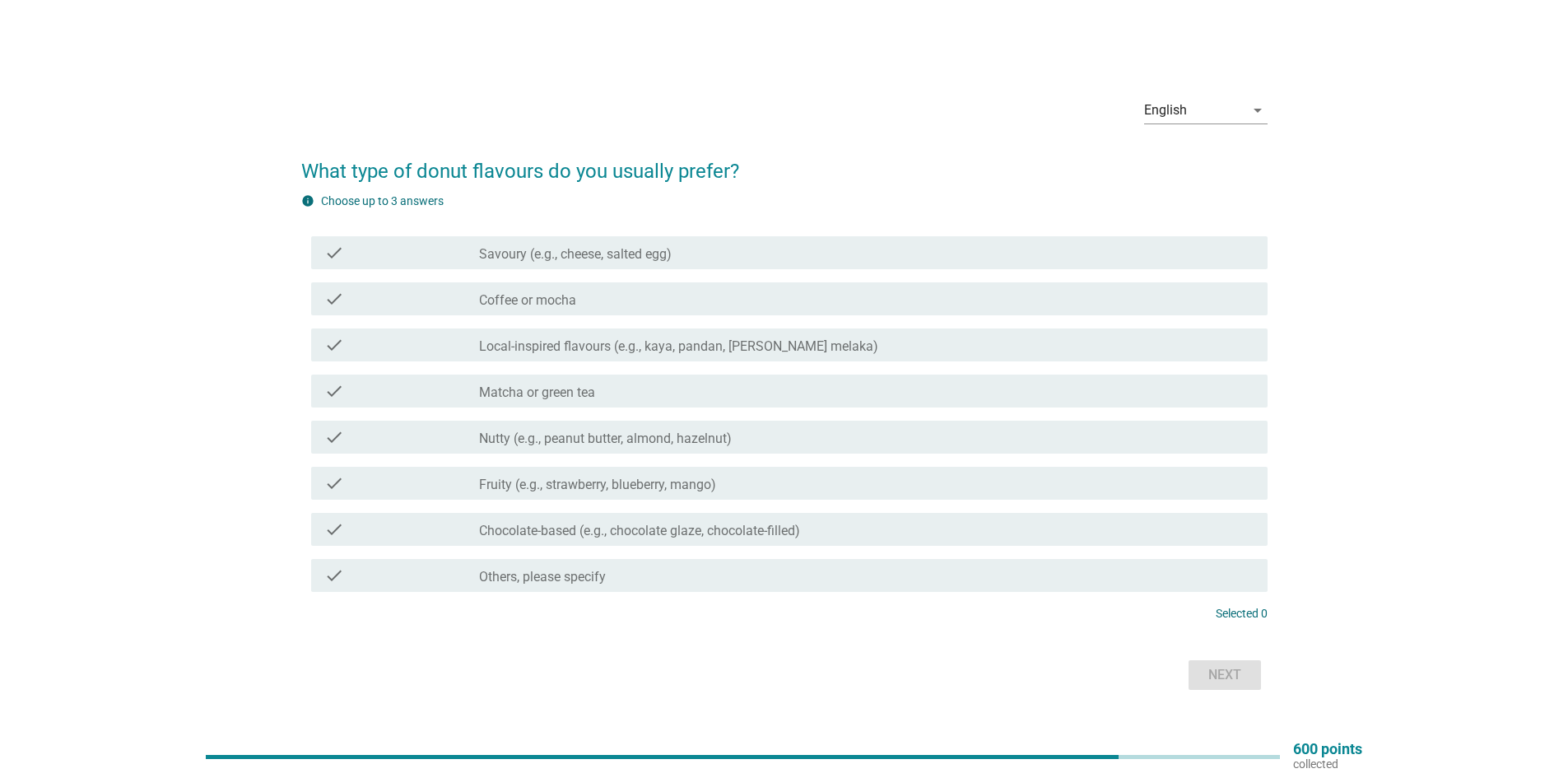
click at [491, 516] on div "check check_box_outline_blank Chocolate-based (e.g., chocolate glaze, chocolate…" at bounding box center [789, 530] width 957 height 33
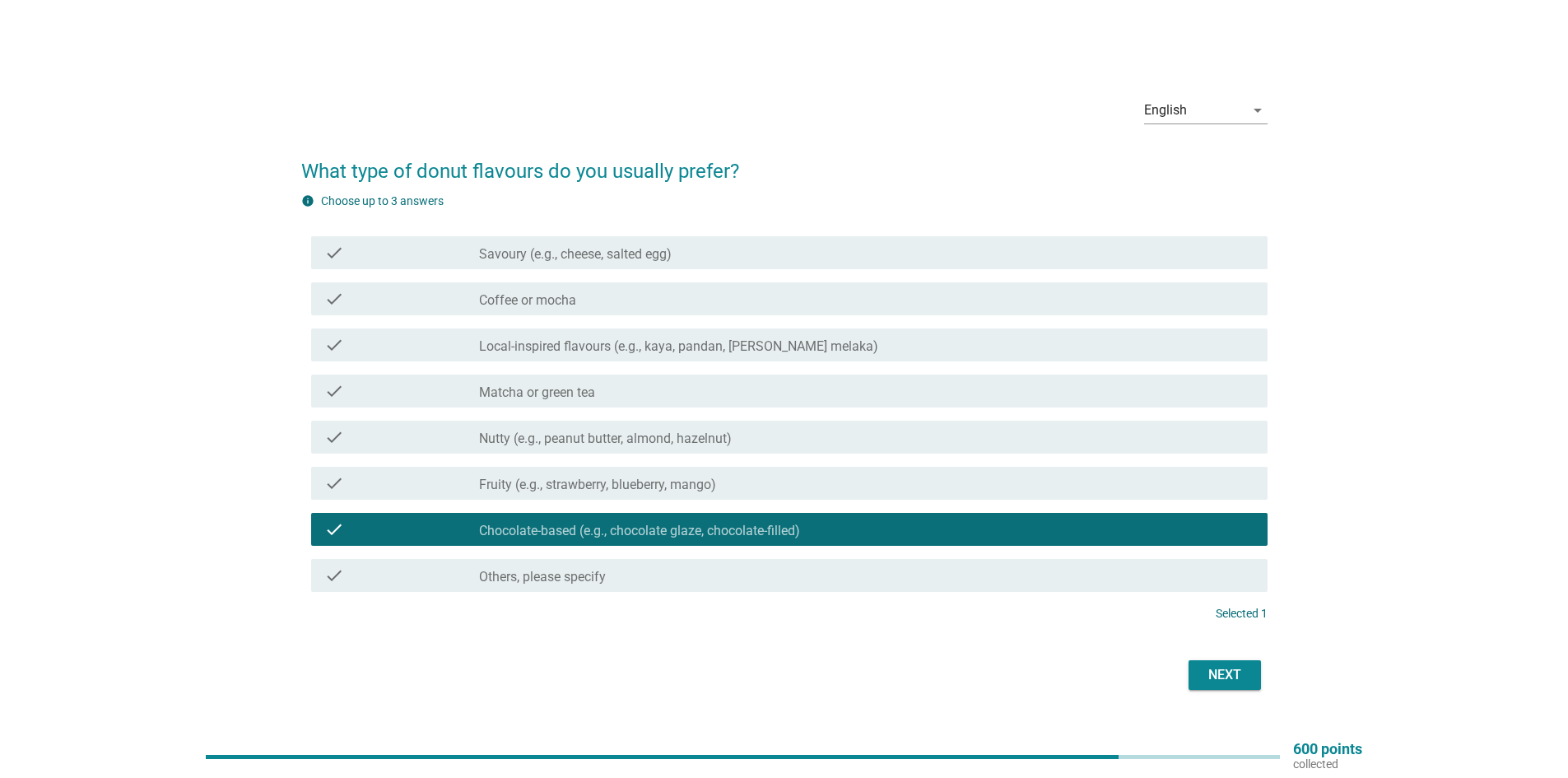
click at [462, 474] on div "check" at bounding box center [401, 483] width 155 height 20
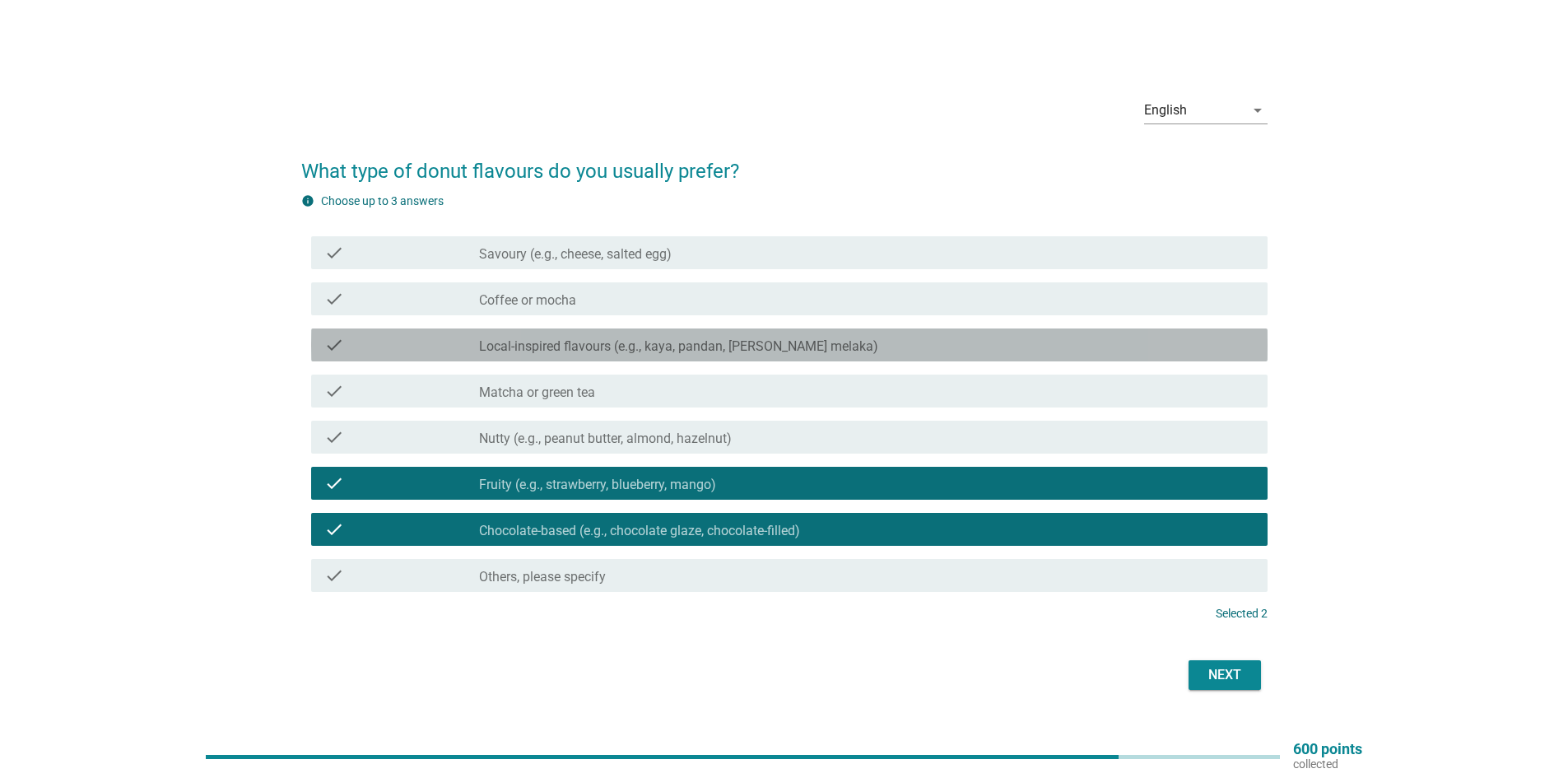
click at [477, 350] on div "check" at bounding box center [401, 345] width 155 height 20
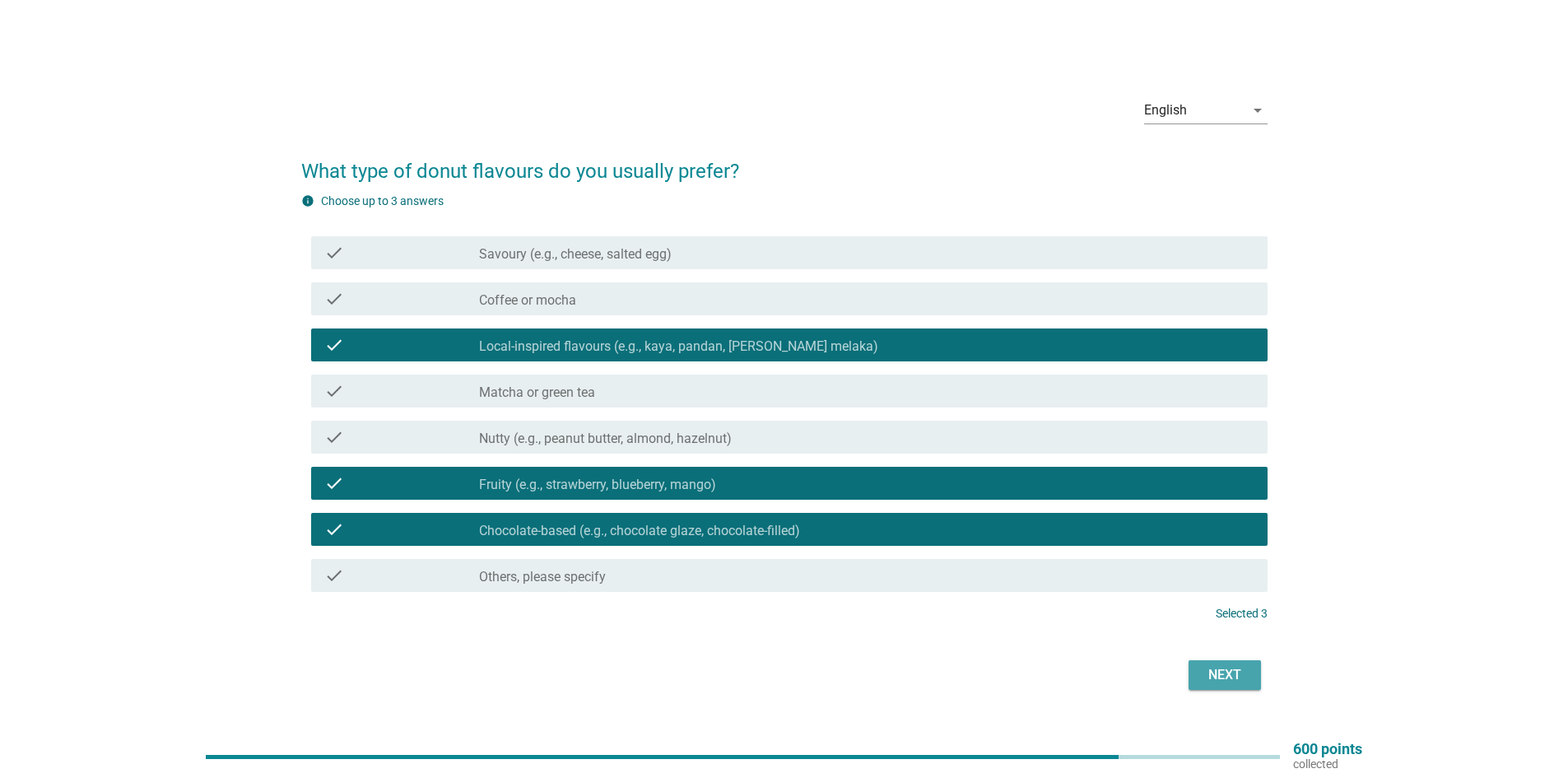
click at [1199, 668] on button "Next" at bounding box center [1225, 675] width 72 height 29
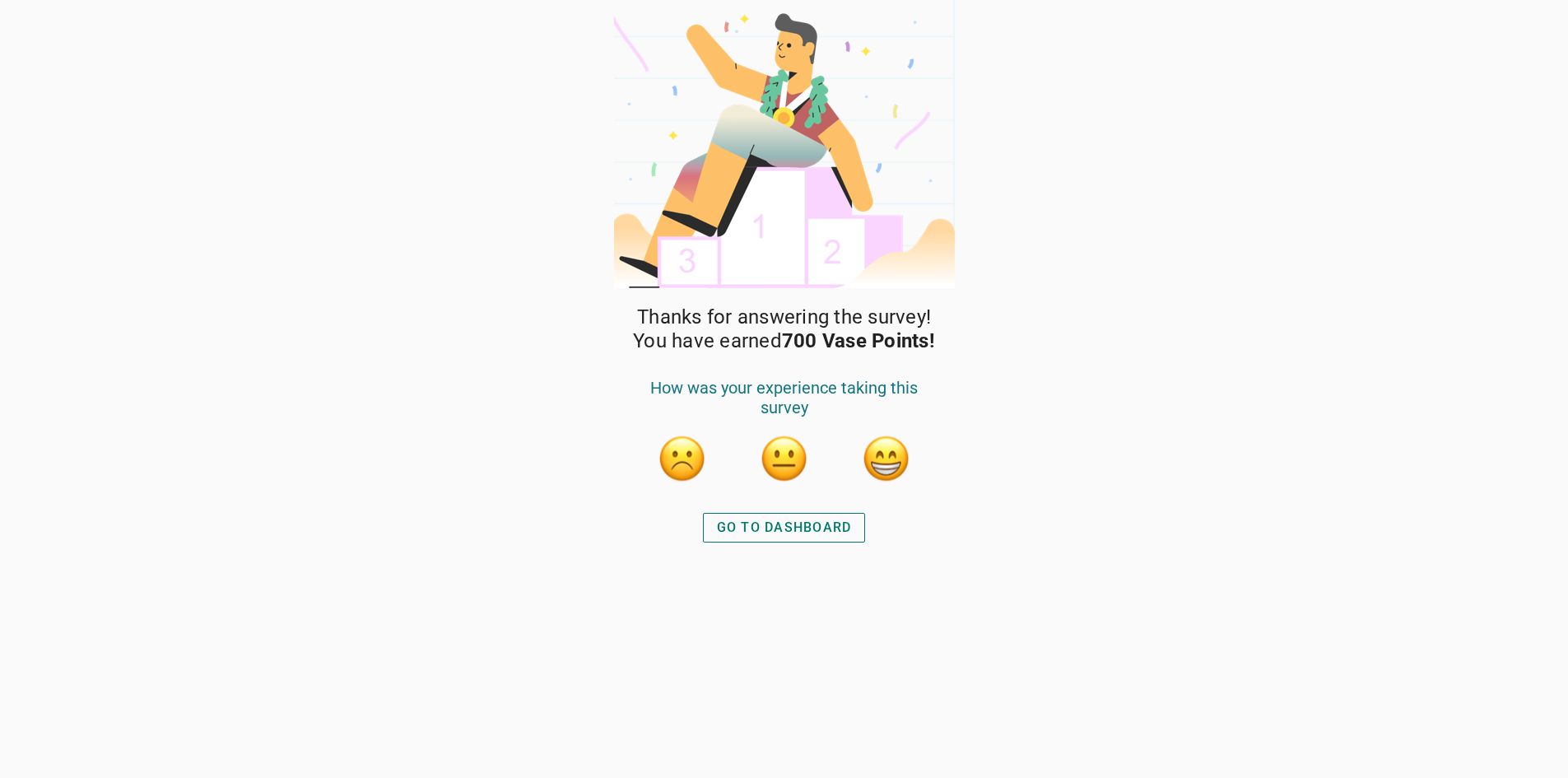
click at [747, 524] on div "GO TO DASHBOARD" at bounding box center [784, 527] width 135 height 20
